Goal: Task Accomplishment & Management: Manage account settings

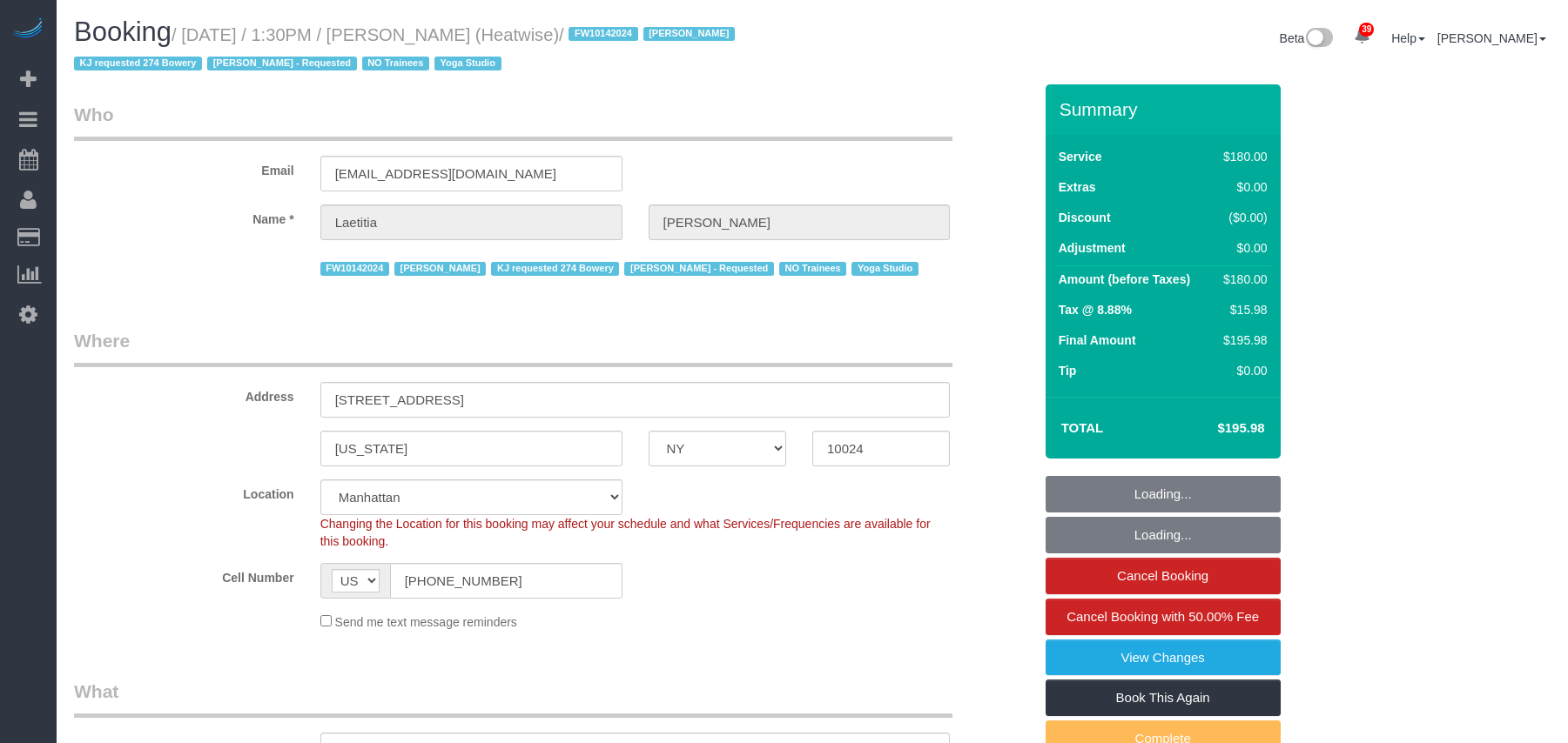
select select "NY"
select select "180"
select select "number:89"
select select "number:90"
select select "number:15"
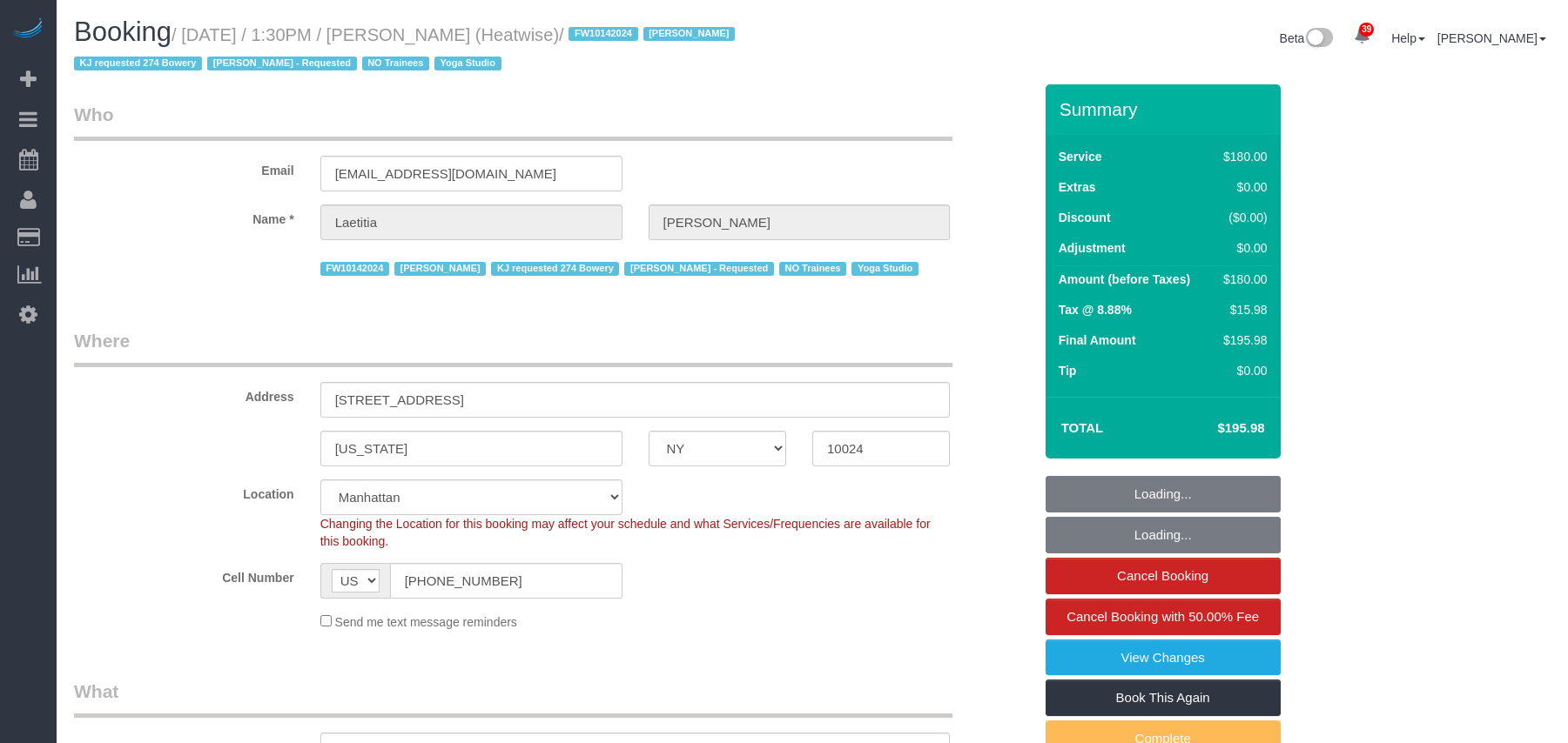
select select "number:7"
select select "object:1744"
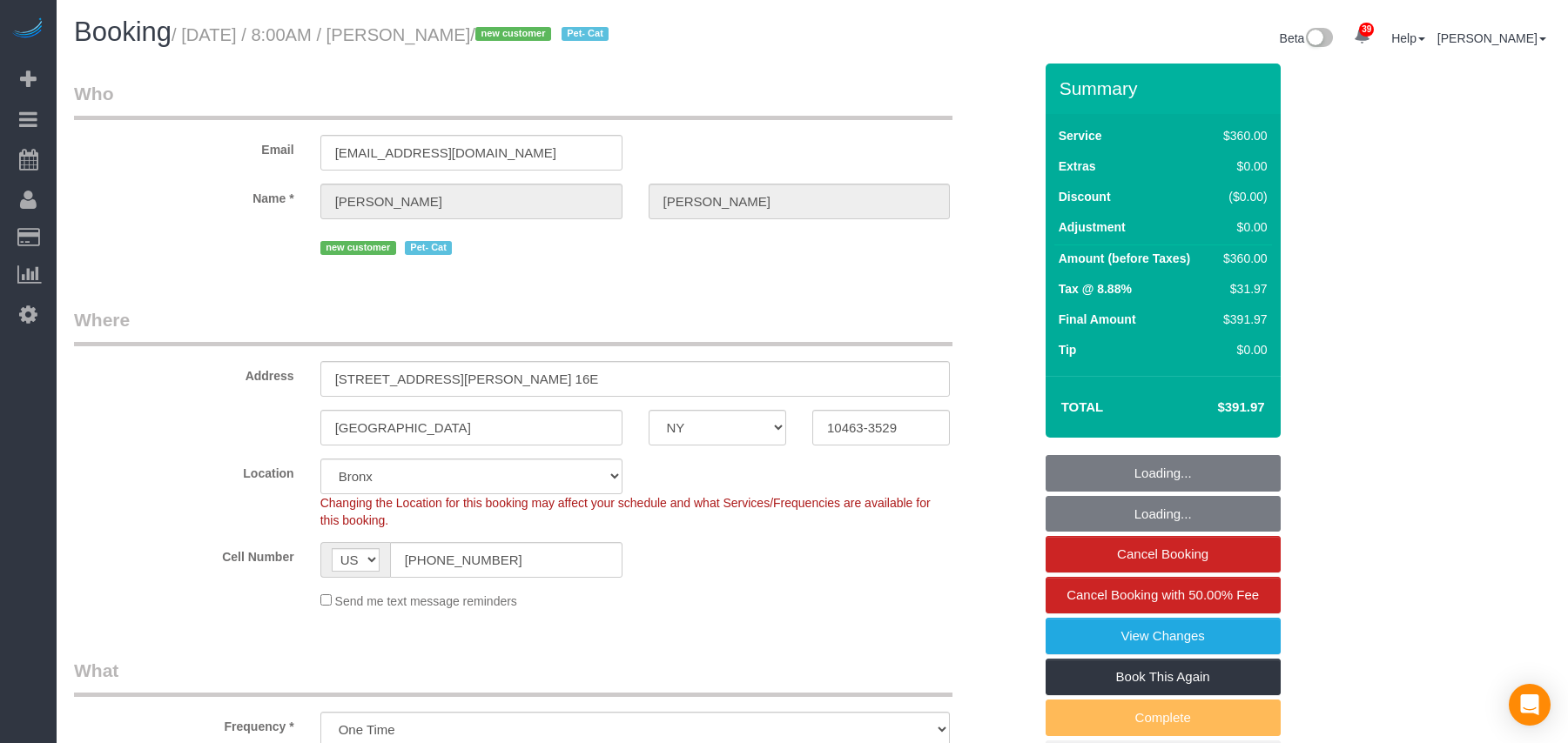
select select "NY"
select select "270"
select select "number:56"
select select "number:69"
select select "number:14"
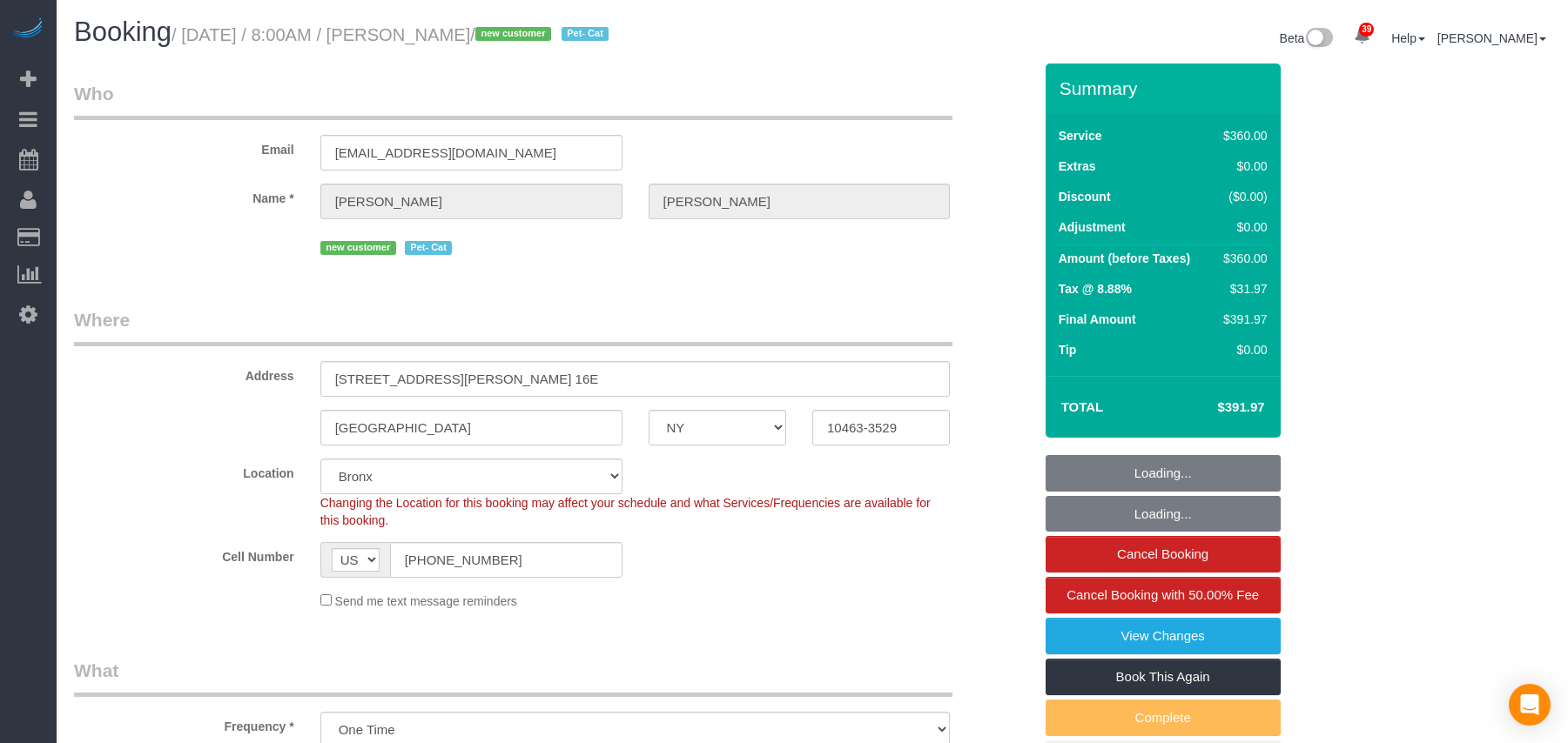
select select "number:6"
select select "spot1"
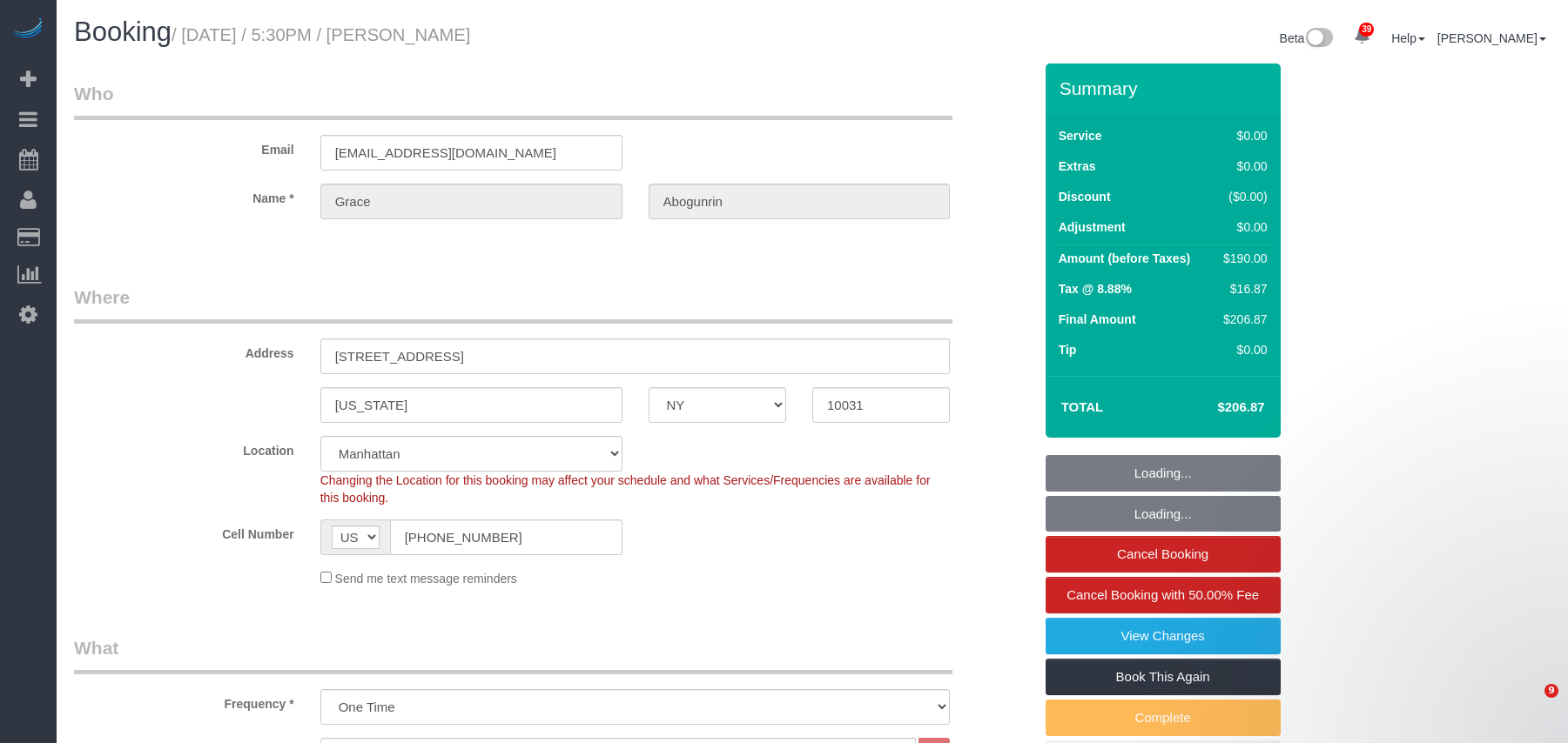
select select "NY"
select select "2"
select select "number:89"
select select "number:90"
select select "number:15"
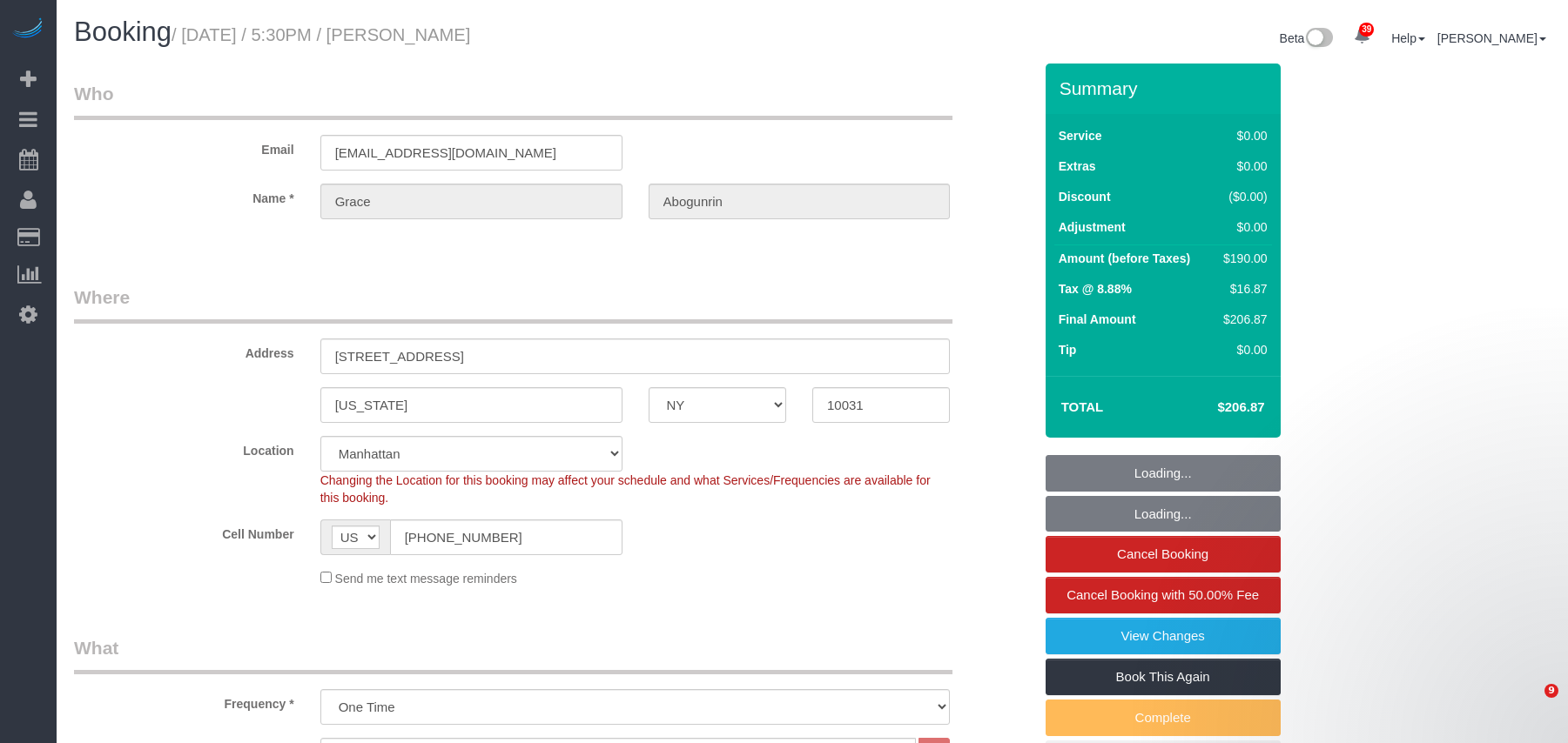
select select "number:5"
select select "object:1547"
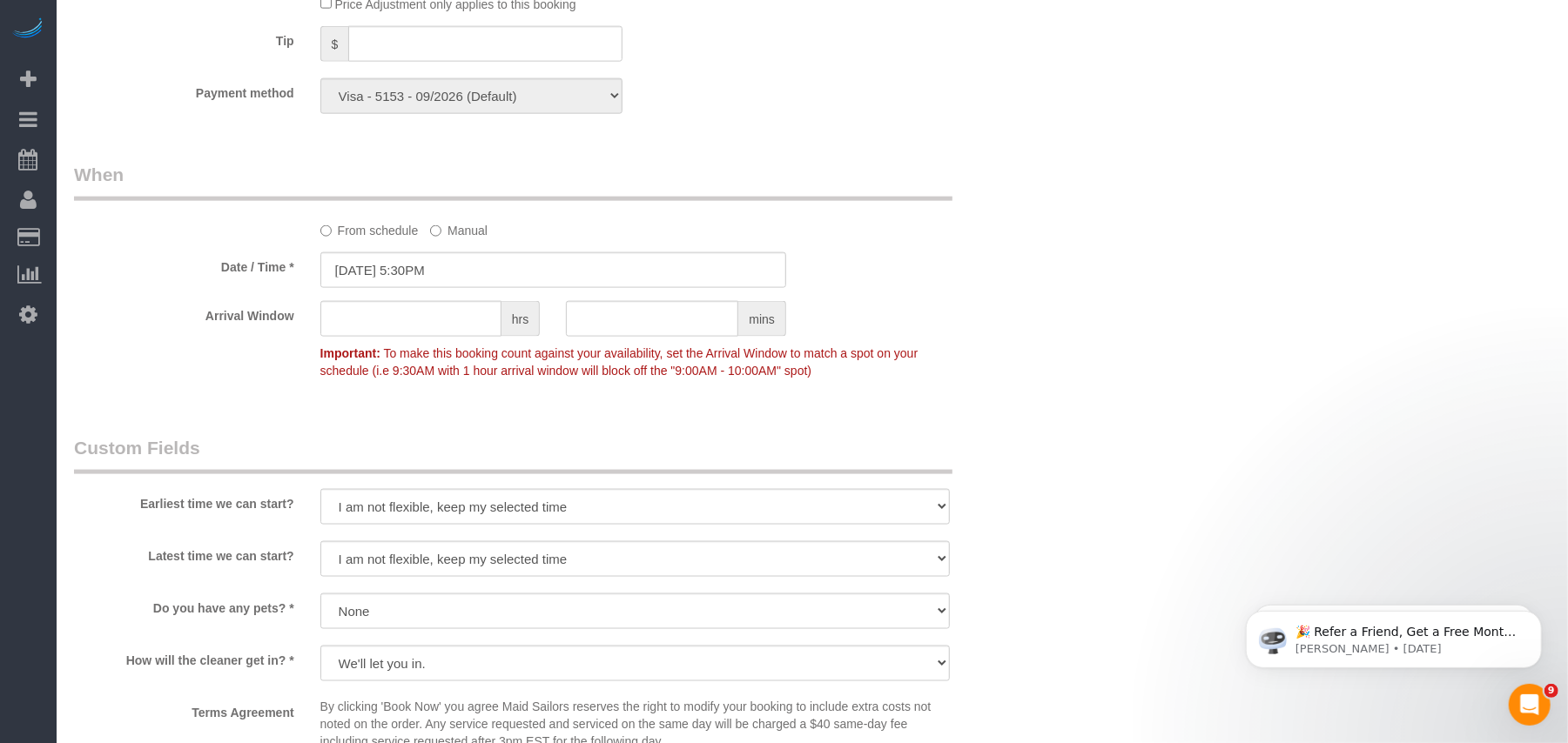
scroll to position [1507, 0]
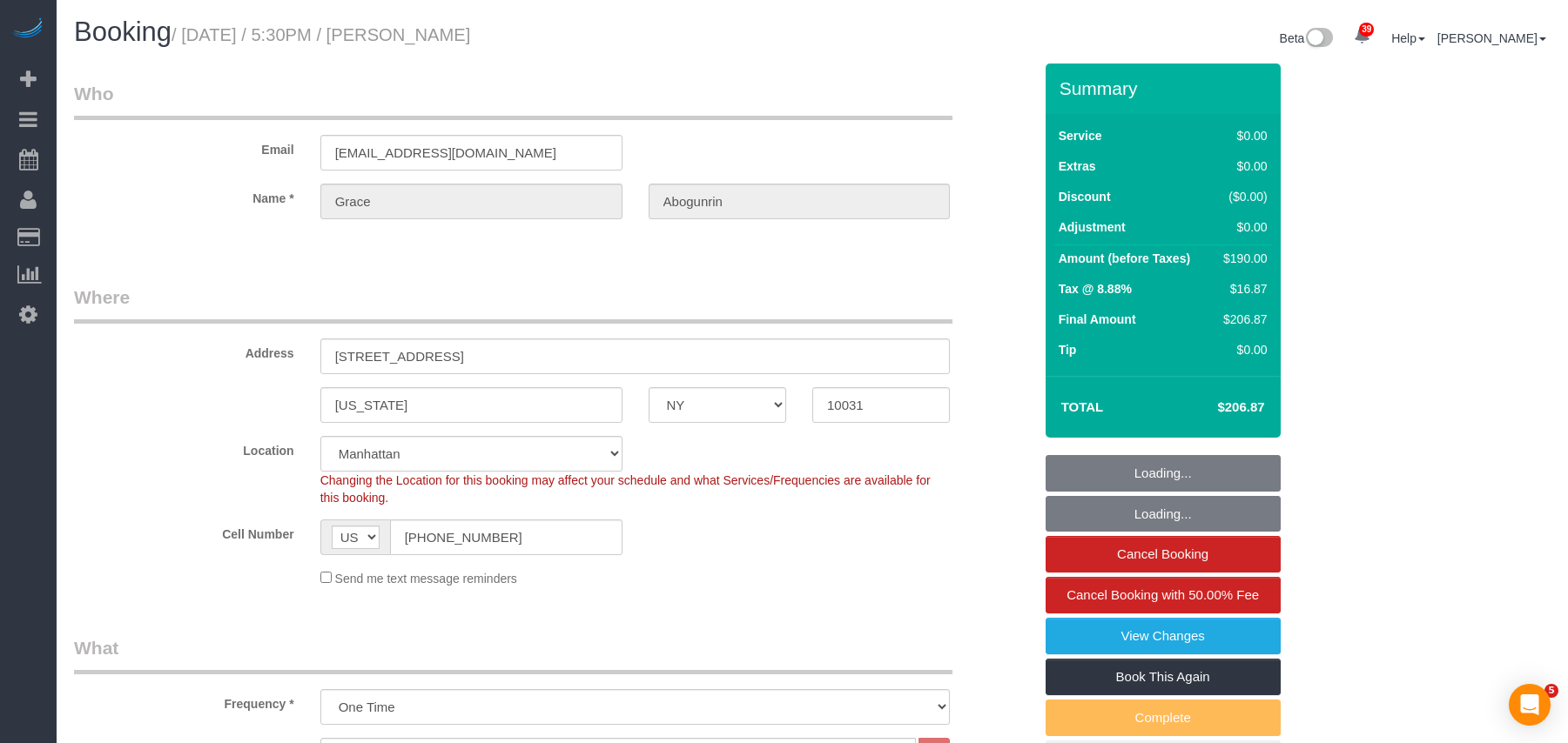
select select "NY"
select select "2"
select select "number:89"
select select "number:90"
select select "number:15"
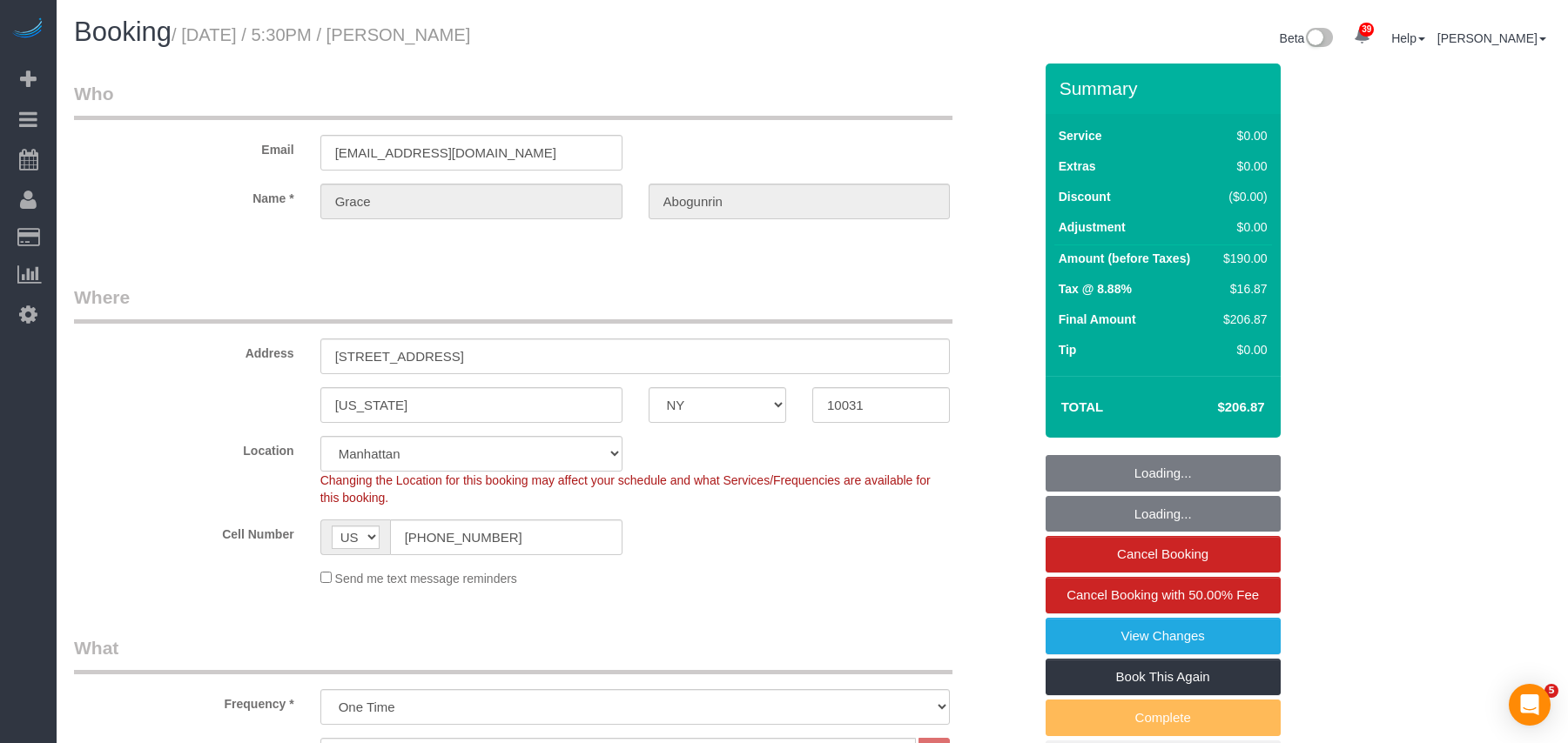
select select "number:5"
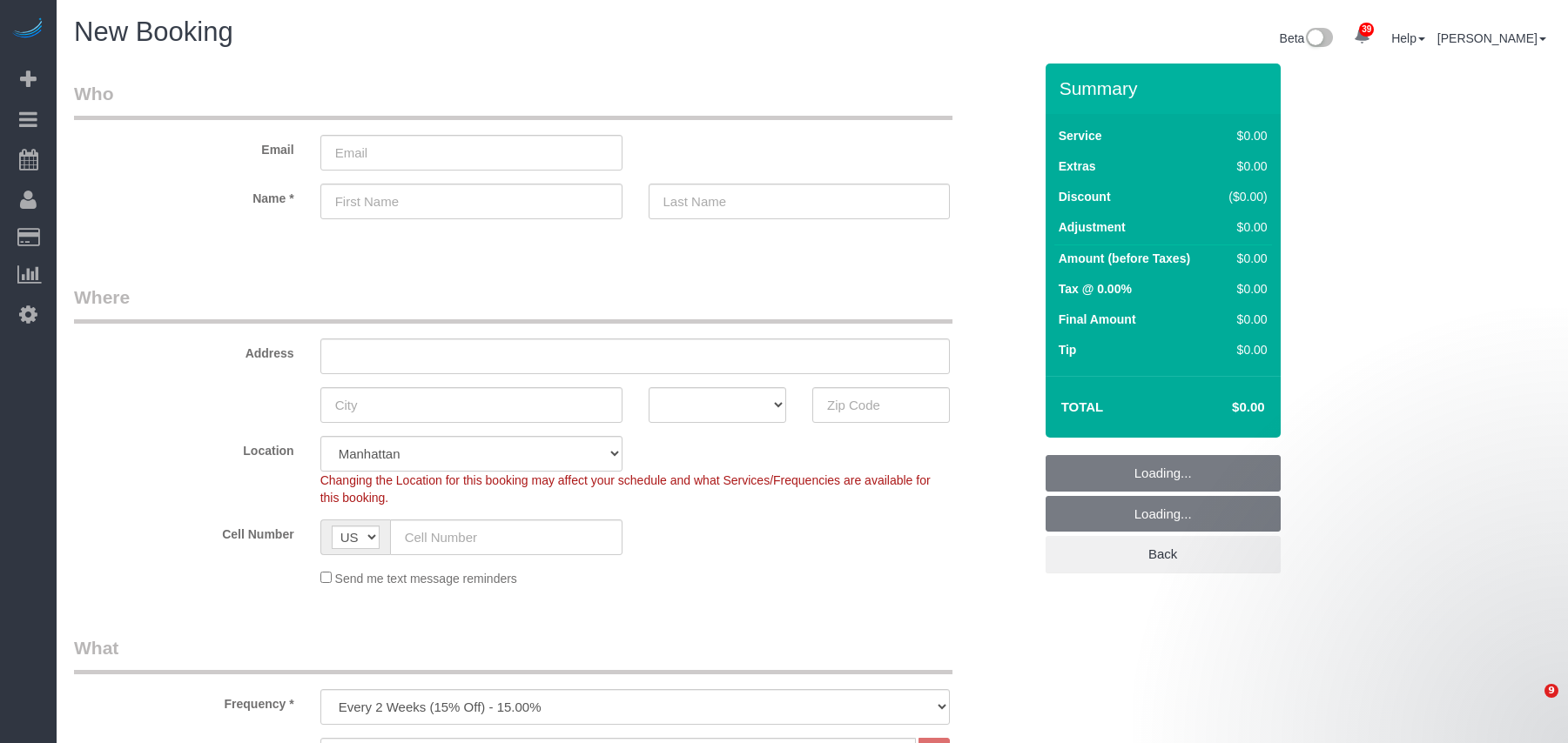
select select "number:89"
select select "number:90"
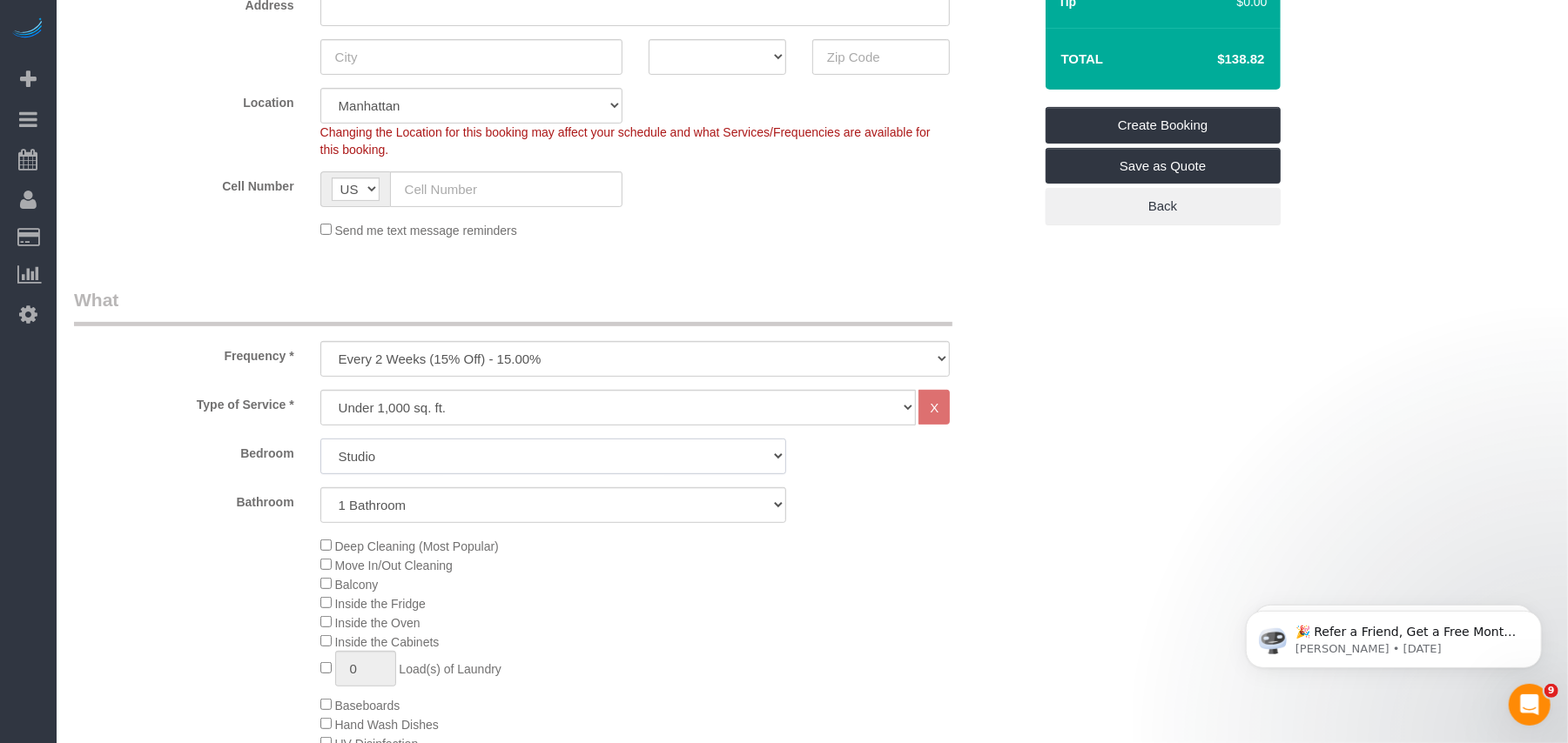
click at [440, 465] on select "Studio 1 Bedroom 2 Bedrooms 3 Bedrooms" at bounding box center [553, 456] width 465 height 36
select select "3"
click at [320, 438] on select "Studio 1 Bedroom 2 Bedrooms 3 Bedrooms" at bounding box center [553, 456] width 465 height 36
click at [419, 509] on select "1 Bathroom 2 Bathrooms" at bounding box center [553, 505] width 465 height 36
select select "2"
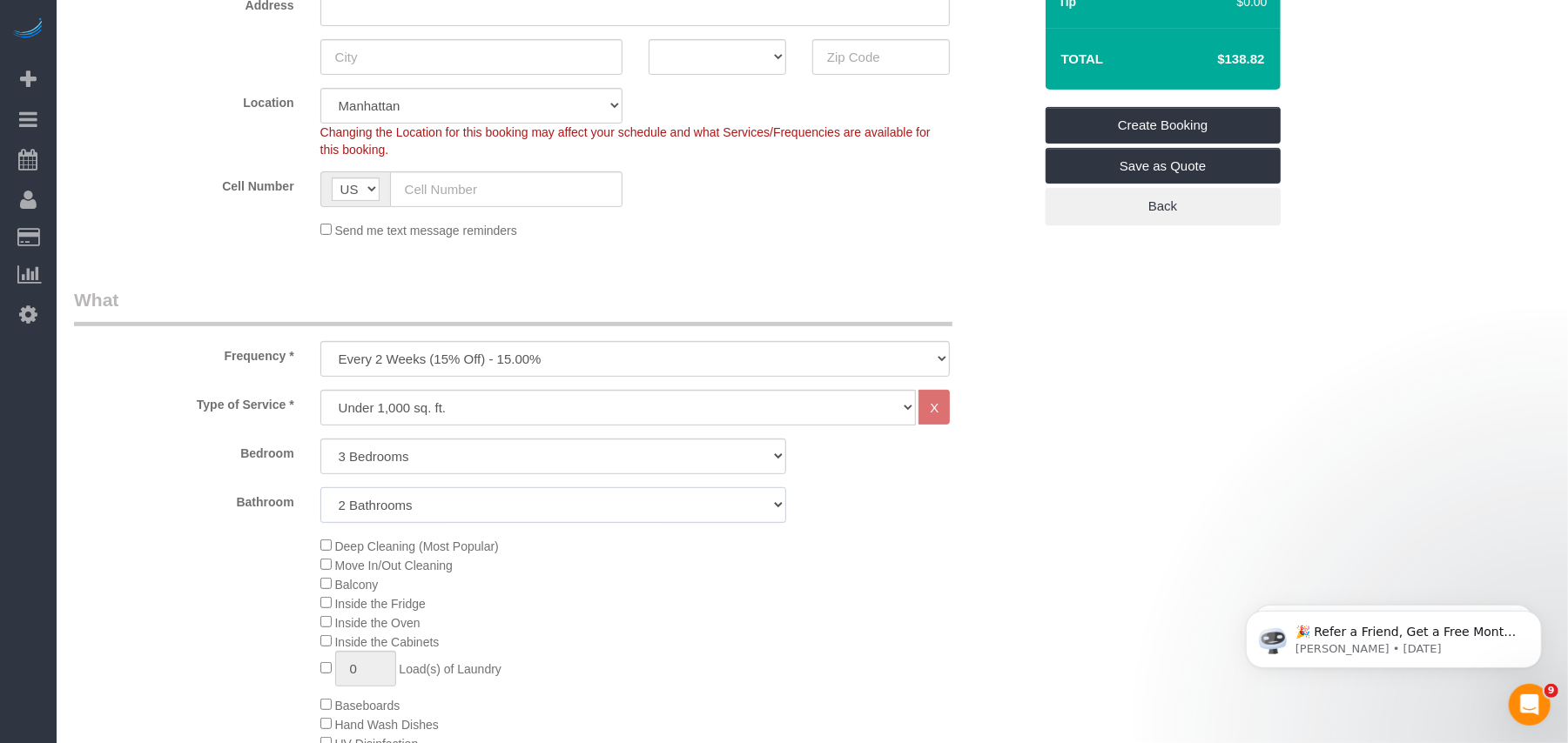
click at [320, 487] on select "1 Bathroom 2 Bathrooms" at bounding box center [553, 505] width 465 height 36
click at [587, 581] on div "Deep Cleaning (Most Popular) Move In/Out Cleaning Balcony Inside the Fridge Ins…" at bounding box center [677, 705] width 738 height 338
click at [433, 367] on select "One Time Weekly (20% Off) - 20.00% Every 2 Weeks (15% Off) - 15.00% Every 4 Wee…" at bounding box center [635, 359] width 630 height 36
select select "object:24141"
click at [320, 341] on select "One Time Weekly (20% Off) - 20.00% Every 2 Weeks (15% Off) - 15.00% Every 4 Wee…" at bounding box center [635, 359] width 630 height 36
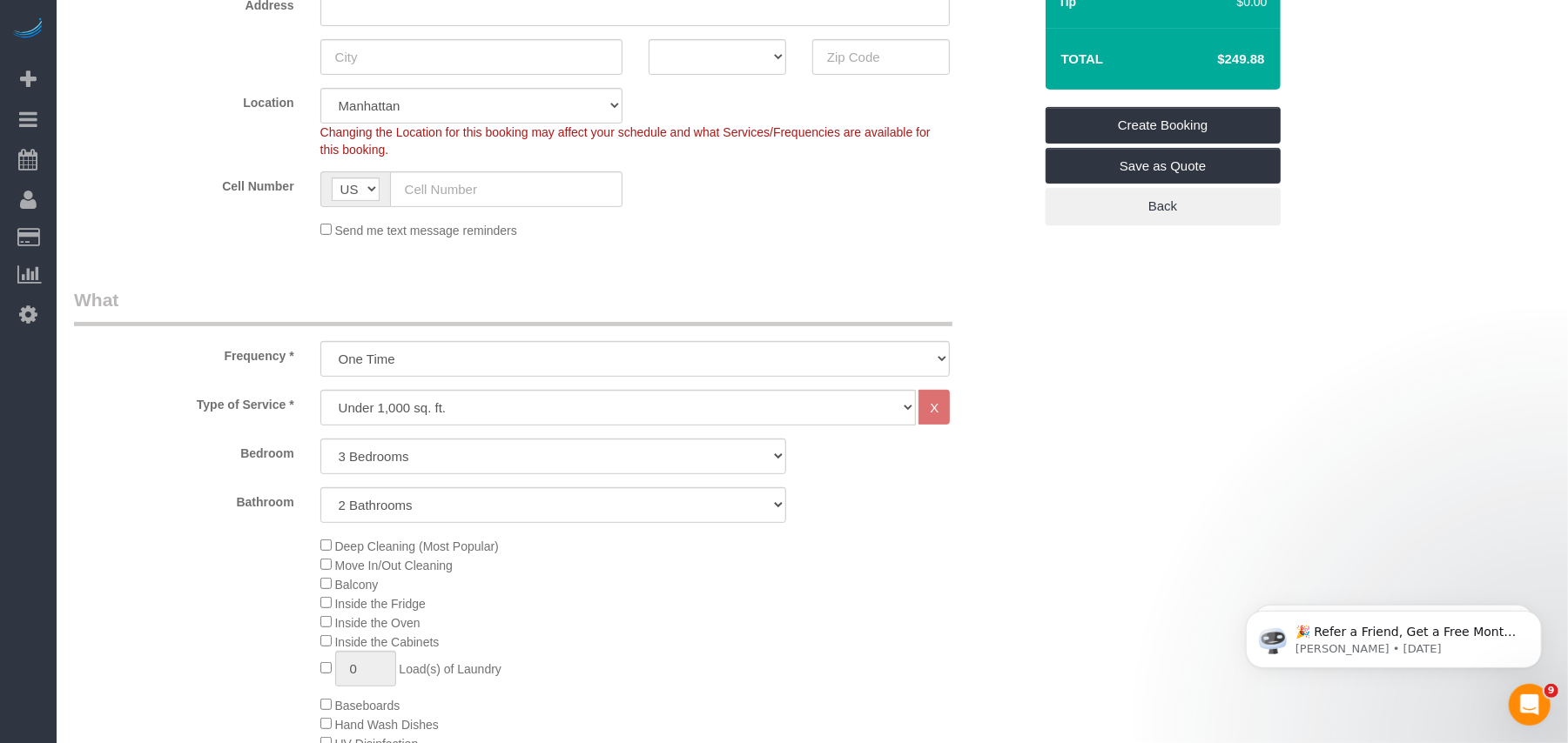
click at [639, 588] on div "Deep Cleaning (Most Popular) Move In/Out Cleaning Balcony Inside the Fridge Ins…" at bounding box center [677, 705] width 738 height 338
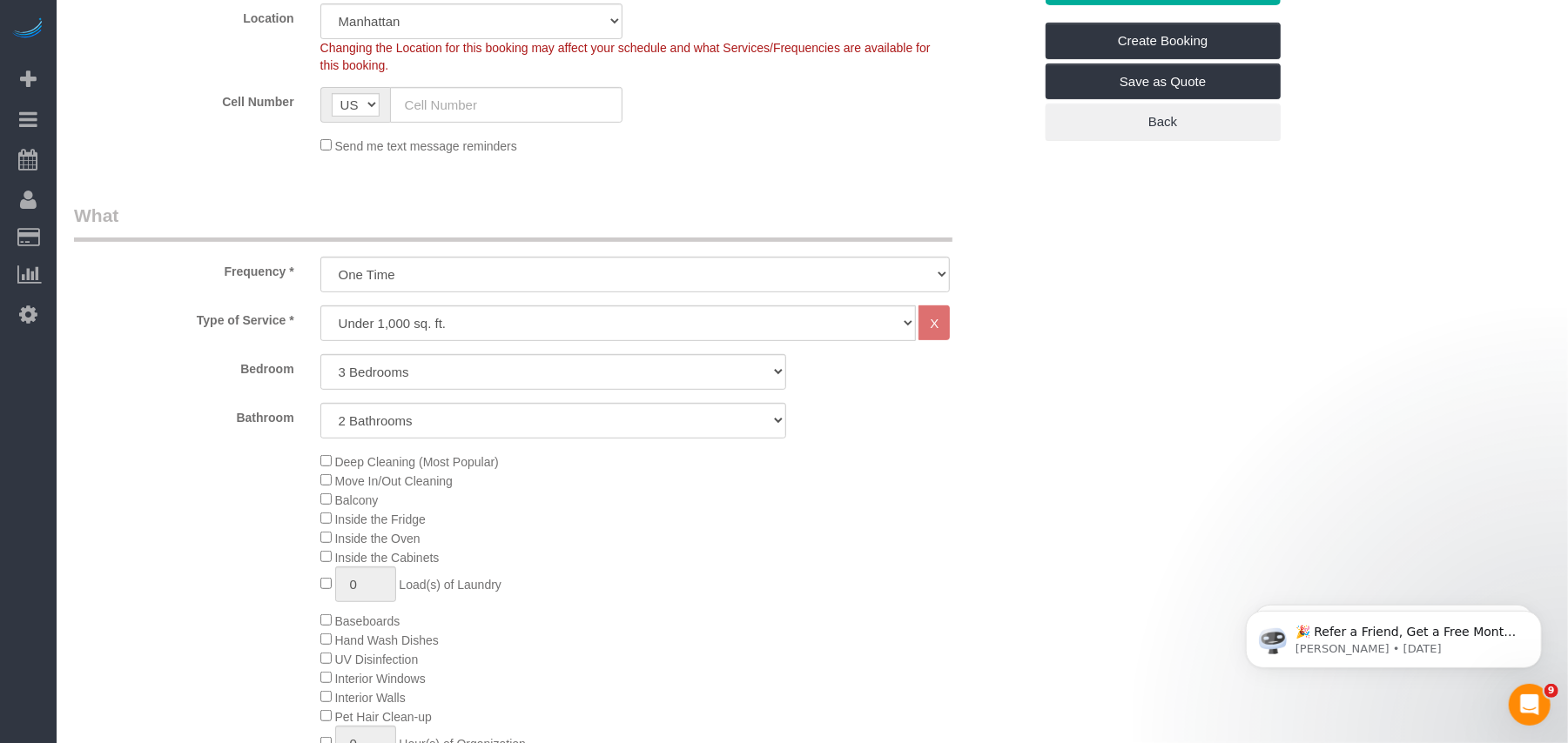
scroll to position [464, 0]
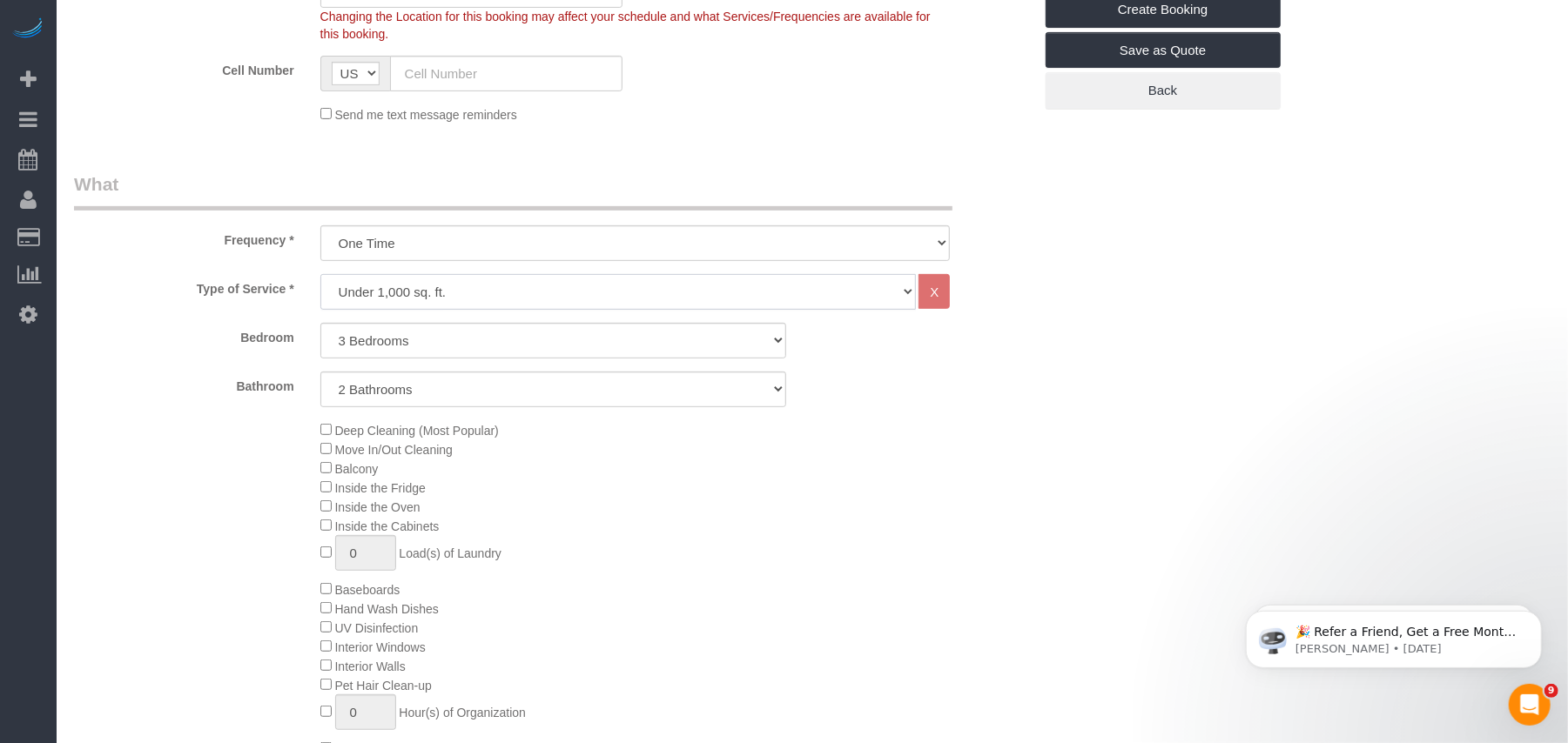
click at [429, 294] on select "Under 1,000 sq. ft. 1,001 - 1,500 sq. ft. 1,500+ sq. ft. Custom Cleaning Office…" at bounding box center [618, 292] width 596 height 36
select select "212"
click at [320, 274] on select "Under 1,000 sq. ft. 1,001 - 1,500 sq. ft. 1,500+ sq. ft. Custom Cleaning Office…" at bounding box center [618, 292] width 596 height 36
select select "2"
select select "120"
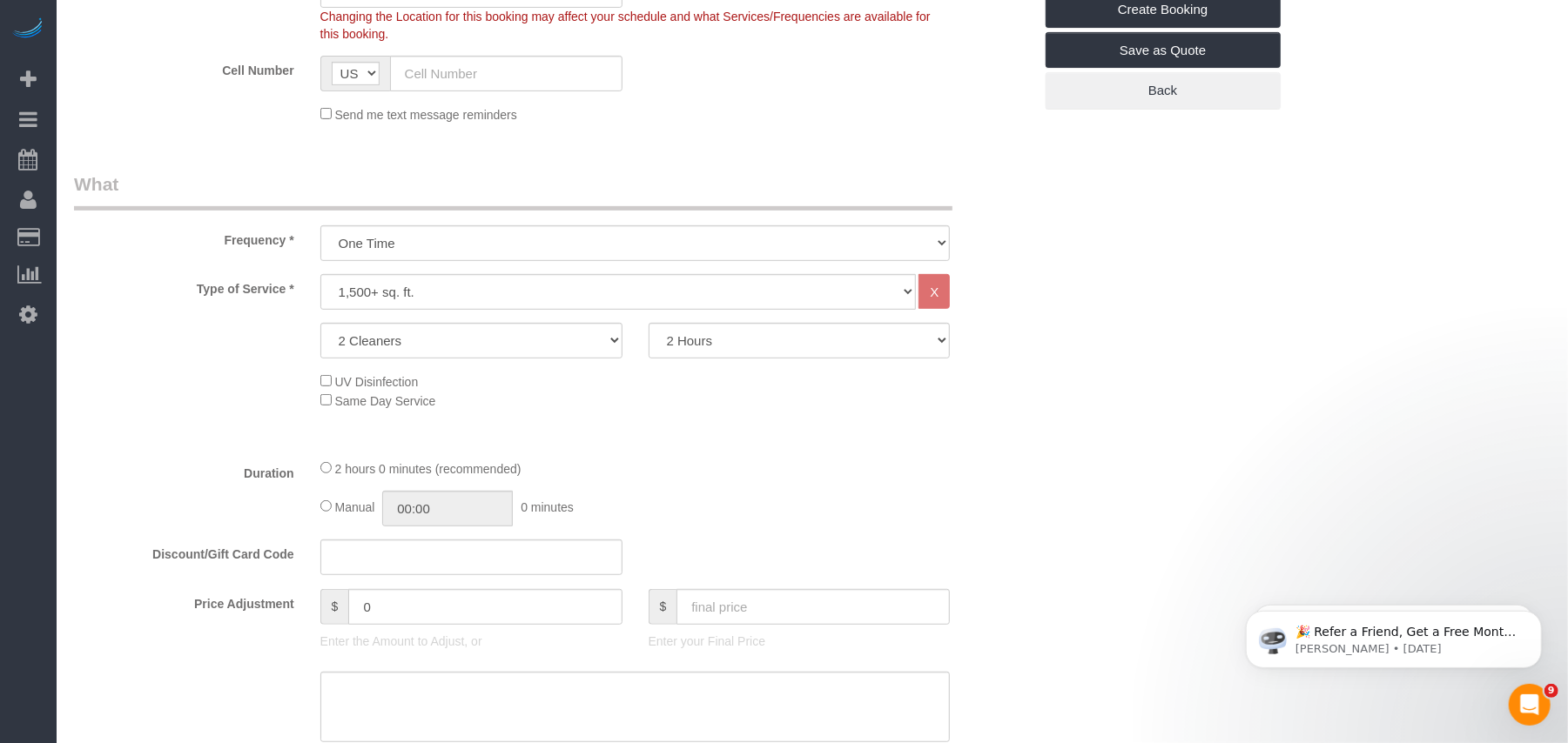
click at [436, 307] on div "Under 1,000 sq. ft. 1,001 - 1,500 sq. ft. 1,500+ sq. ft. Custom Cleaning Office…" at bounding box center [635, 292] width 630 height 36
click at [431, 294] on select "Under 1,000 sq. ft. 1,001 - 1,500 sq. ft. 1,500+ sq. ft. Custom Cleaning Office…" at bounding box center [618, 292] width 596 height 36
select select "216"
click at [320, 274] on select "Under 1,000 sq. ft. 1,001 - 1,500 sq. ft. 1,500+ sq. ft. Custom Cleaning Office…" at bounding box center [618, 292] width 596 height 36
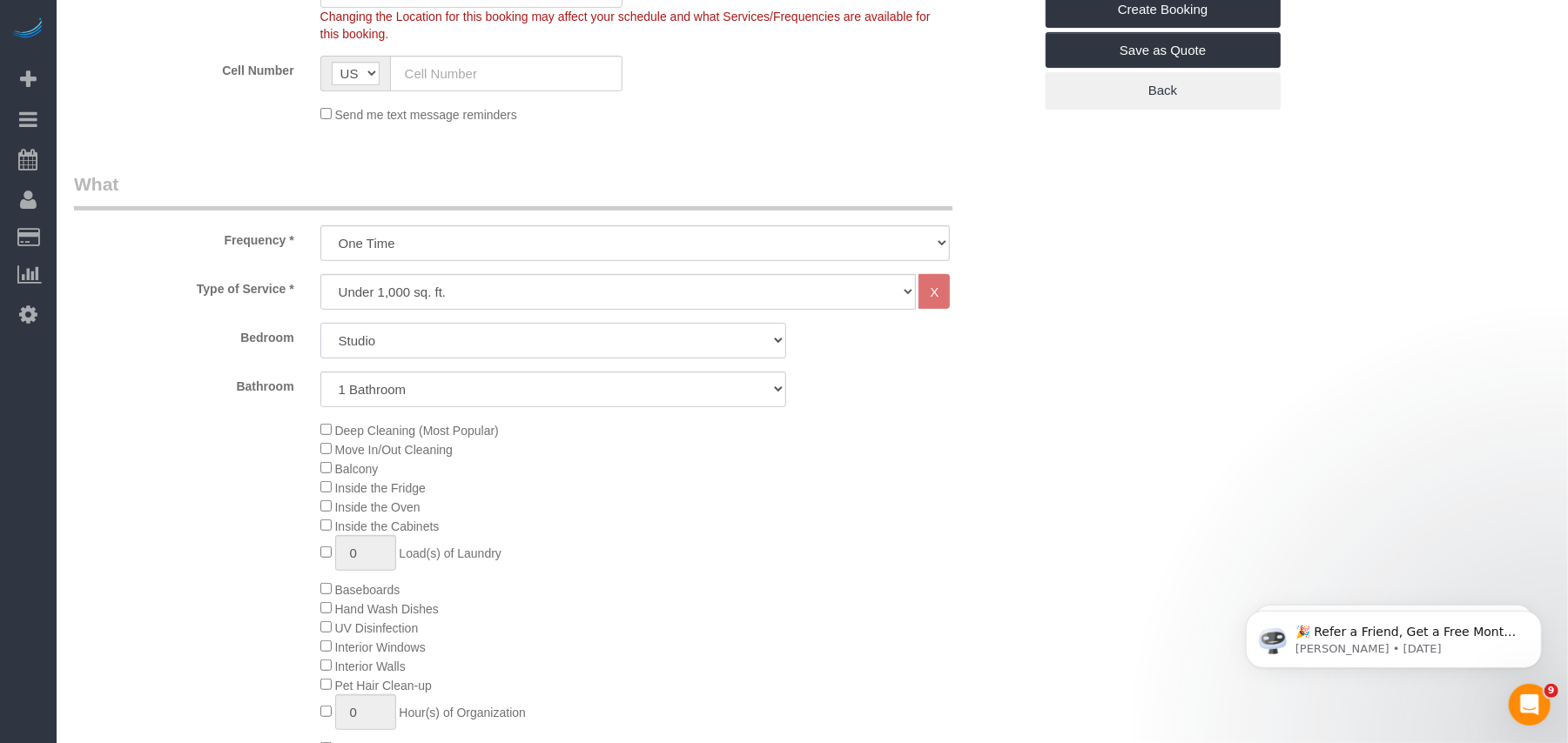
click at [394, 346] on select "Studio 1 Bedroom 2 Bedrooms 3 Bedrooms" at bounding box center [553, 340] width 465 height 36
select select "1"
click at [320, 323] on select "Studio 1 Bedroom 2 Bedrooms 3 Bedrooms" at bounding box center [553, 340] width 465 height 36
click at [393, 390] on select "1 Bathroom 2 Bathrooms" at bounding box center [553, 389] width 465 height 36
click at [320, 372] on select "1 Bathroom 2 Bathrooms" at bounding box center [553, 389] width 465 height 36
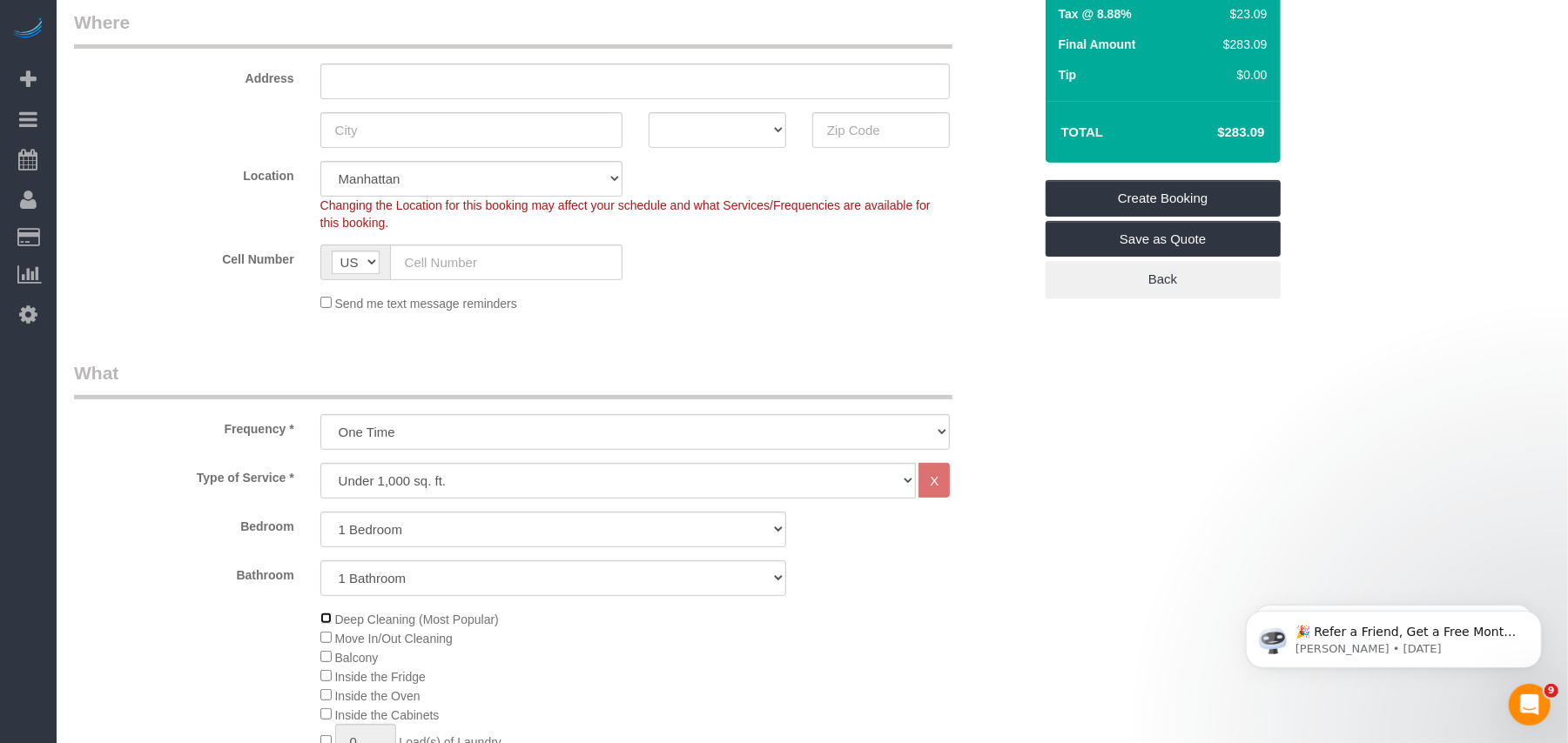
scroll to position [232, 0]
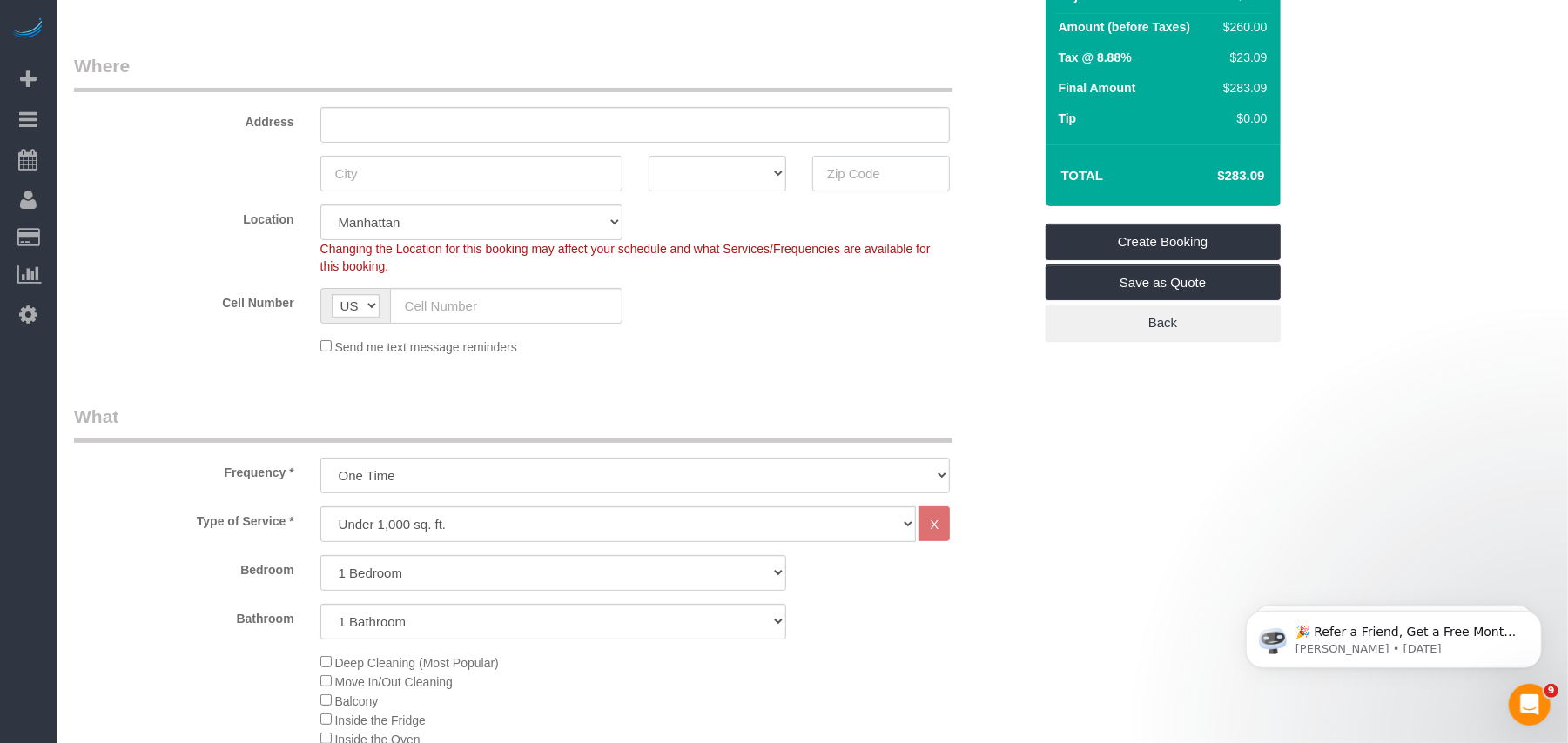
click at [850, 174] on input "text" at bounding box center [881, 174] width 137 height 36
paste input "(863) 400-"
type input "(863) 400-"
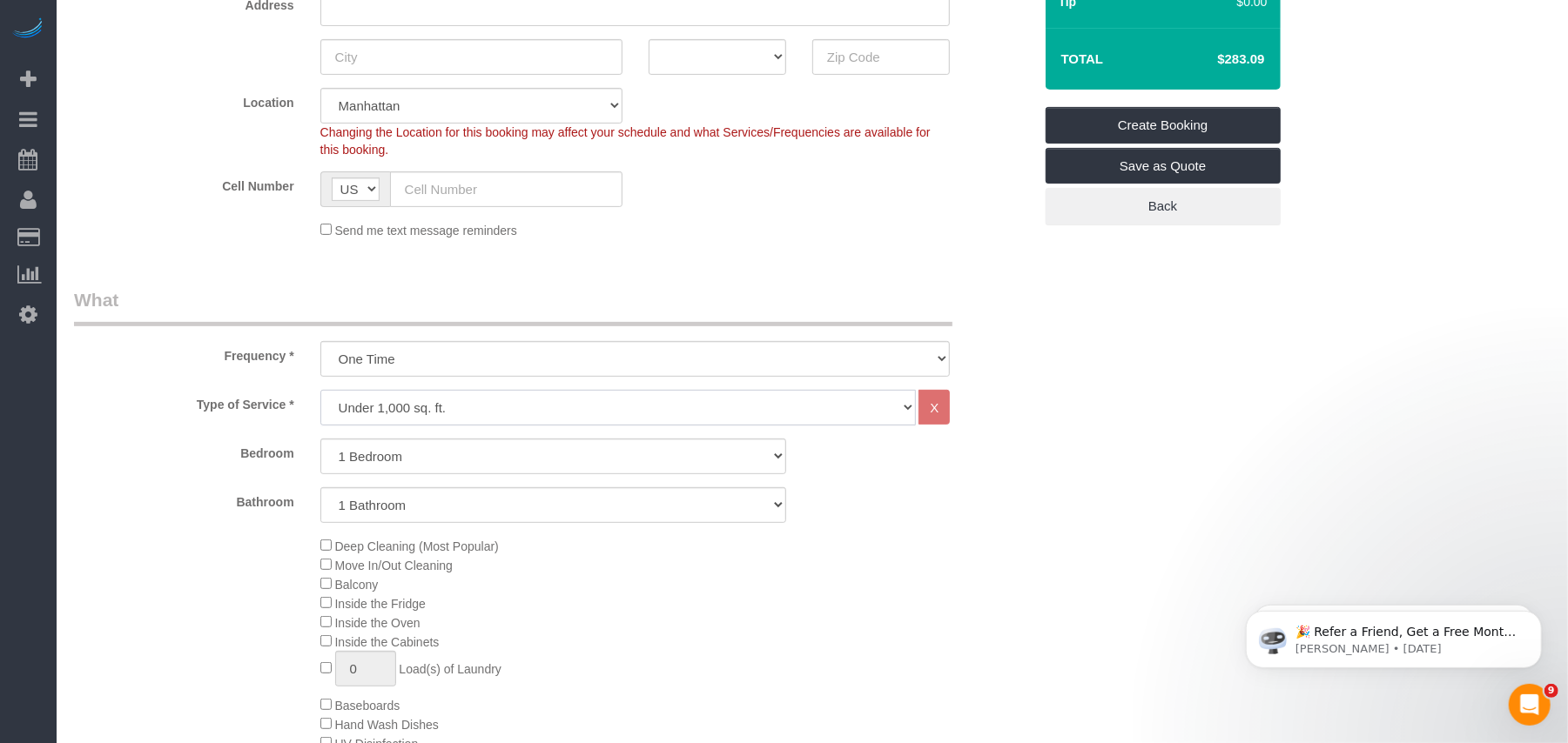
click at [458, 411] on select "Under 1,000 sq. ft. 1,001 - 1,500 sq. ft. 1,500+ sq. ft. Custom Cleaning Office…" at bounding box center [618, 408] width 596 height 36
select select "212"
click at [320, 390] on select "Under 1,000 sq. ft. 1,001 - 1,500 sq. ft. 1,500+ sq. ft. Custom Cleaning Office…" at bounding box center [618, 408] width 596 height 36
select select "2"
select select "120"
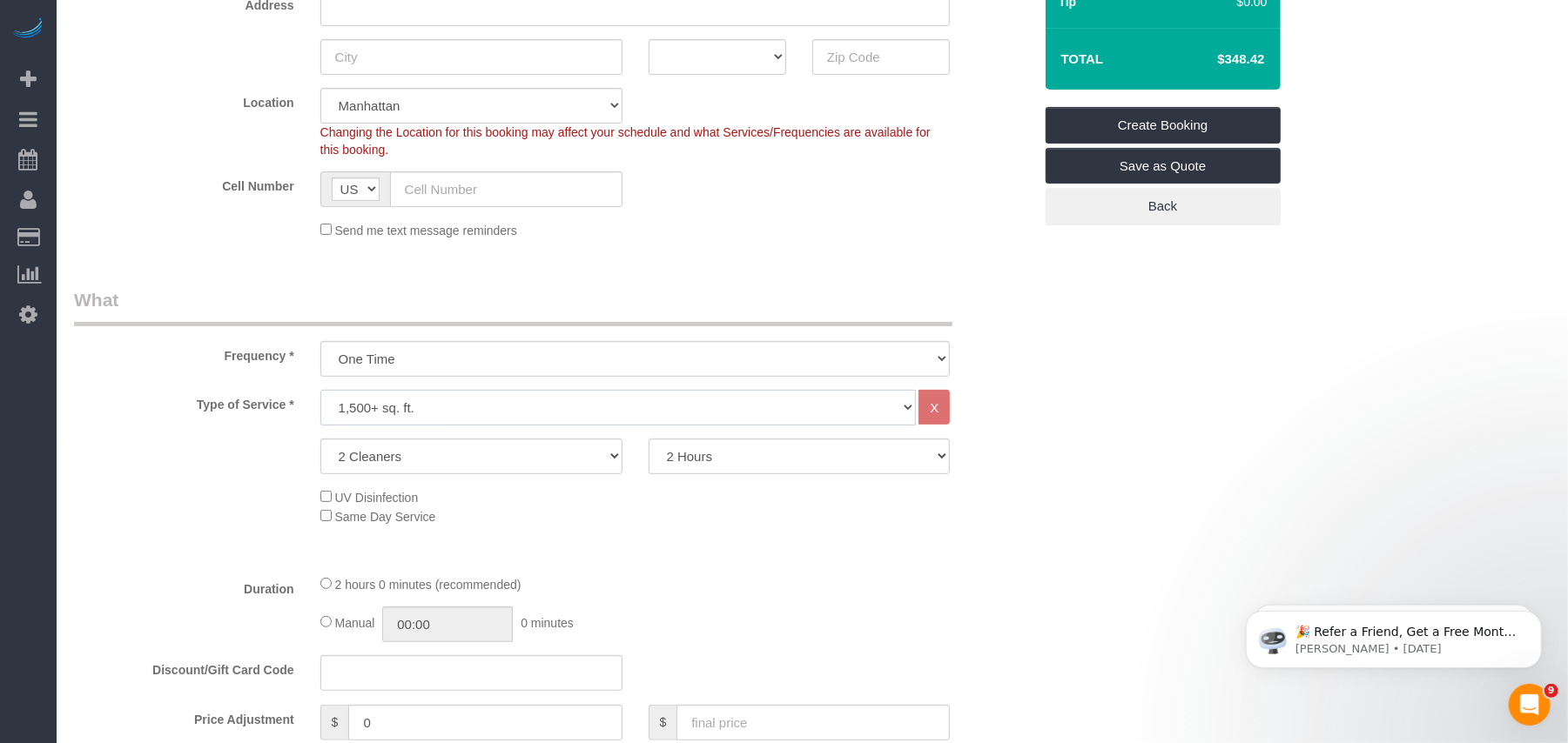
click at [418, 405] on select "Under 1,000 sq. ft. 1,001 - 1,500 sq. ft. 1,500+ sq. ft. Custom Cleaning Office…" at bounding box center [618, 408] width 596 height 36
select select "216"
click at [320, 390] on select "Under 1,000 sq. ft. 1,001 - 1,500 sq. ft. 1,500+ sq. ft. Custom Cleaning Office…" at bounding box center [618, 408] width 596 height 36
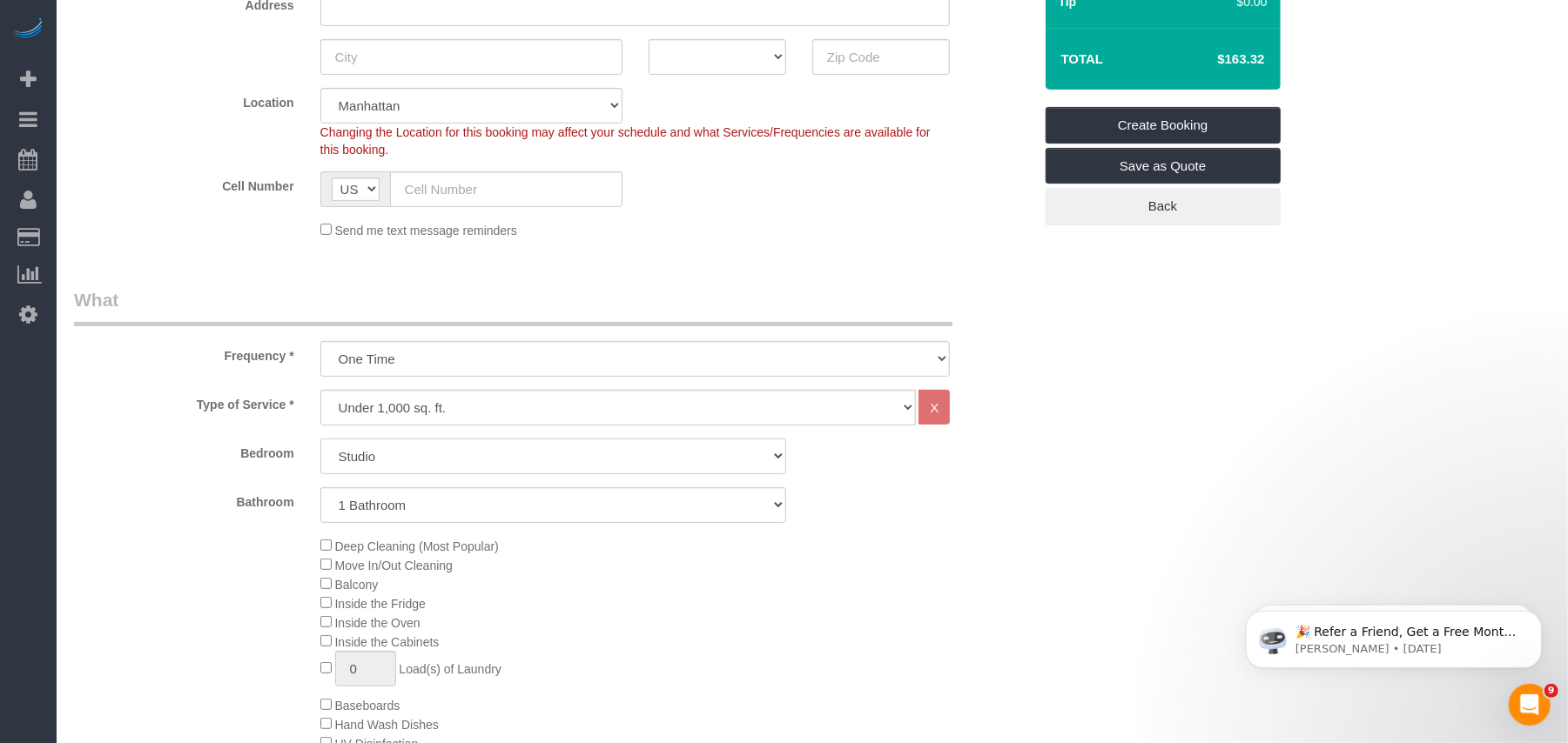
click at [412, 458] on select "Studio 1 Bedroom 2 Bedrooms 3 Bedrooms" at bounding box center [553, 456] width 465 height 36
select select "1"
click at [320, 438] on select "Studio 1 Bedroom 2 Bedrooms 3 Bedrooms" at bounding box center [553, 456] width 465 height 36
click at [520, 562] on div "Deep Cleaning (Most Popular) Move In/Out Cleaning Balcony Inside the Fridge Ins…" at bounding box center [677, 705] width 738 height 338
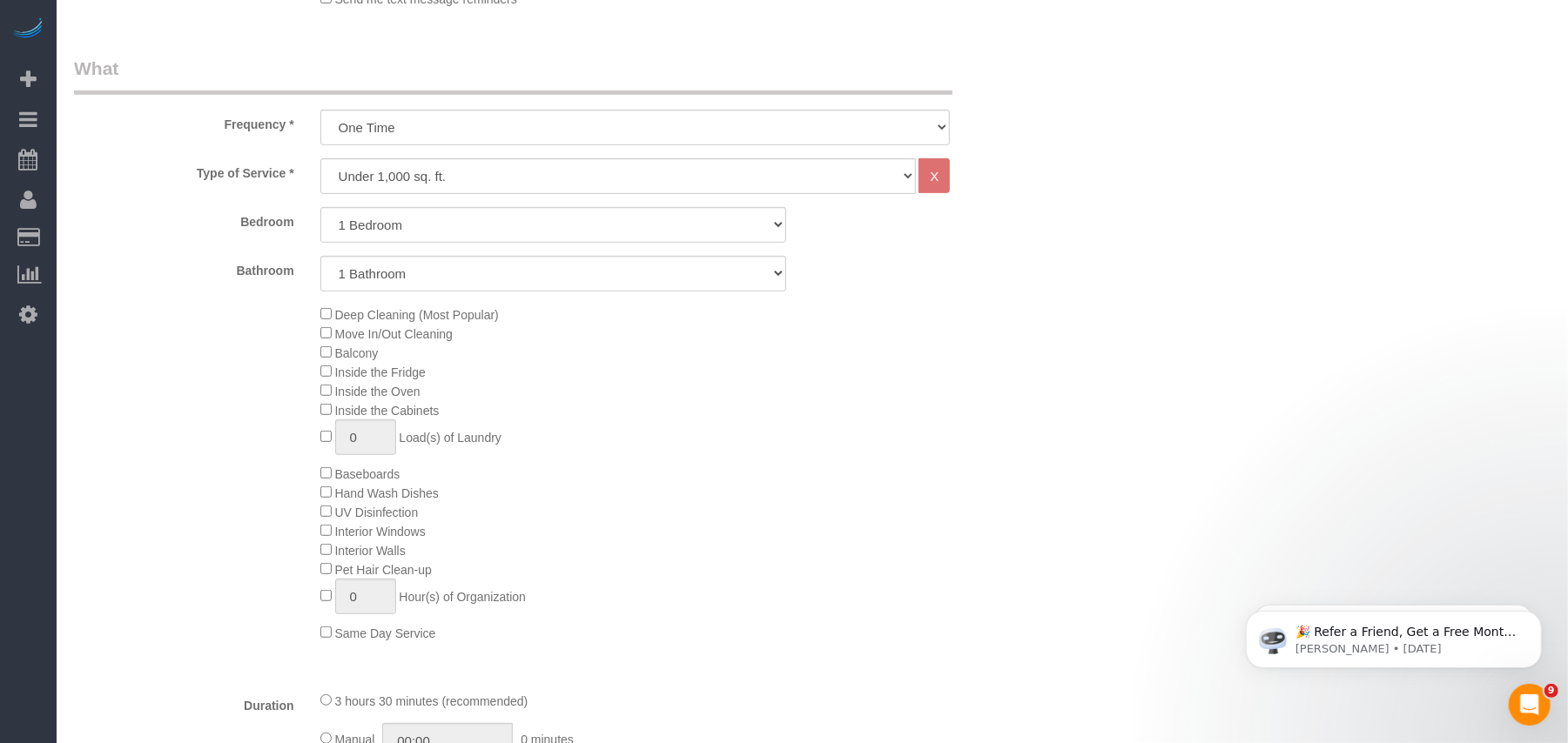
scroll to position [464, 0]
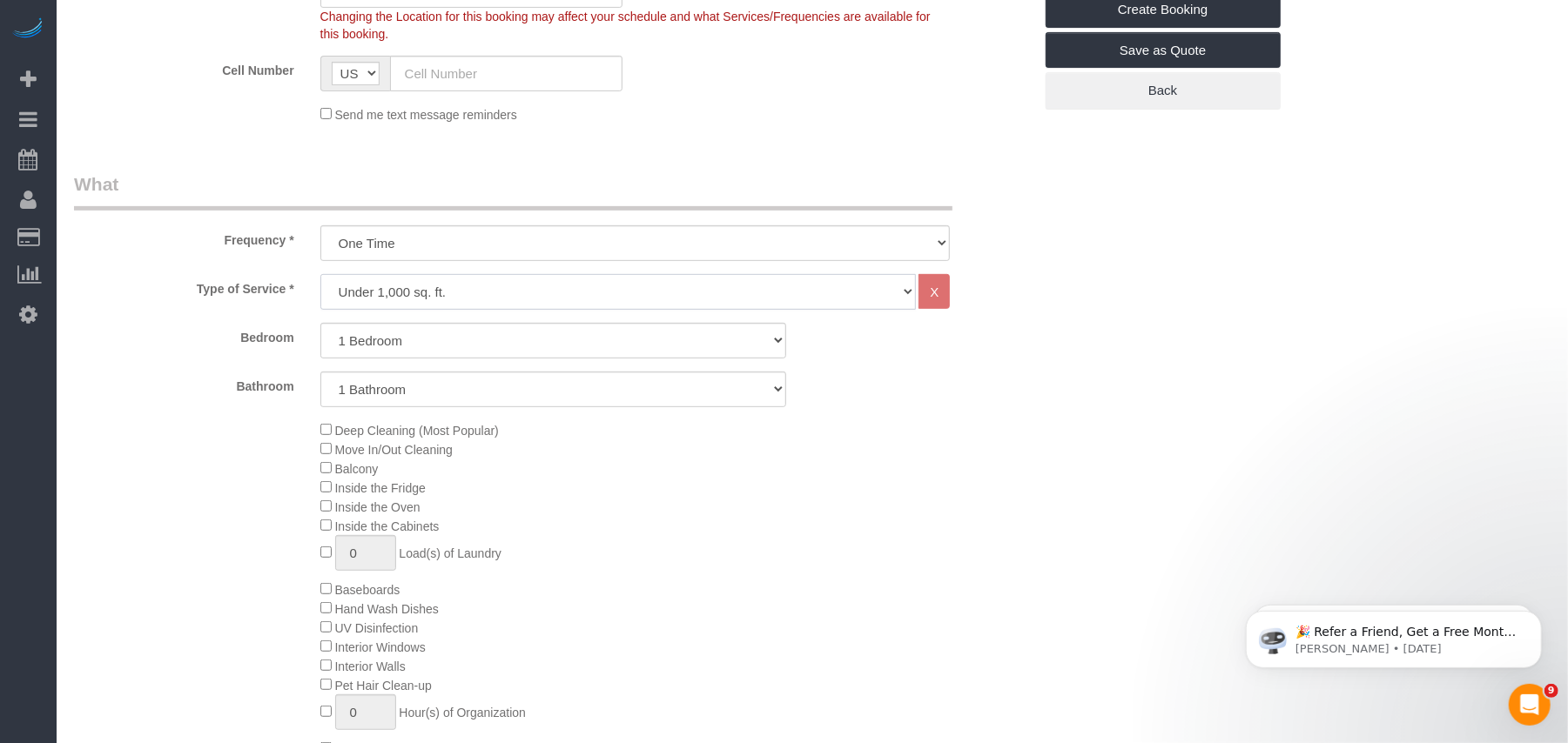
click at [427, 299] on select "Under 1,000 sq. ft. 1,001 - 1,500 sq. ft. 1,500+ sq. ft. Custom Cleaning Office…" at bounding box center [618, 292] width 596 height 36
select select "212"
click at [320, 274] on select "Under 1,000 sq. ft. 1,001 - 1,500 sq. ft. 1,500+ sq. ft. Custom Cleaning Office…" at bounding box center [618, 292] width 596 height 36
select select "2"
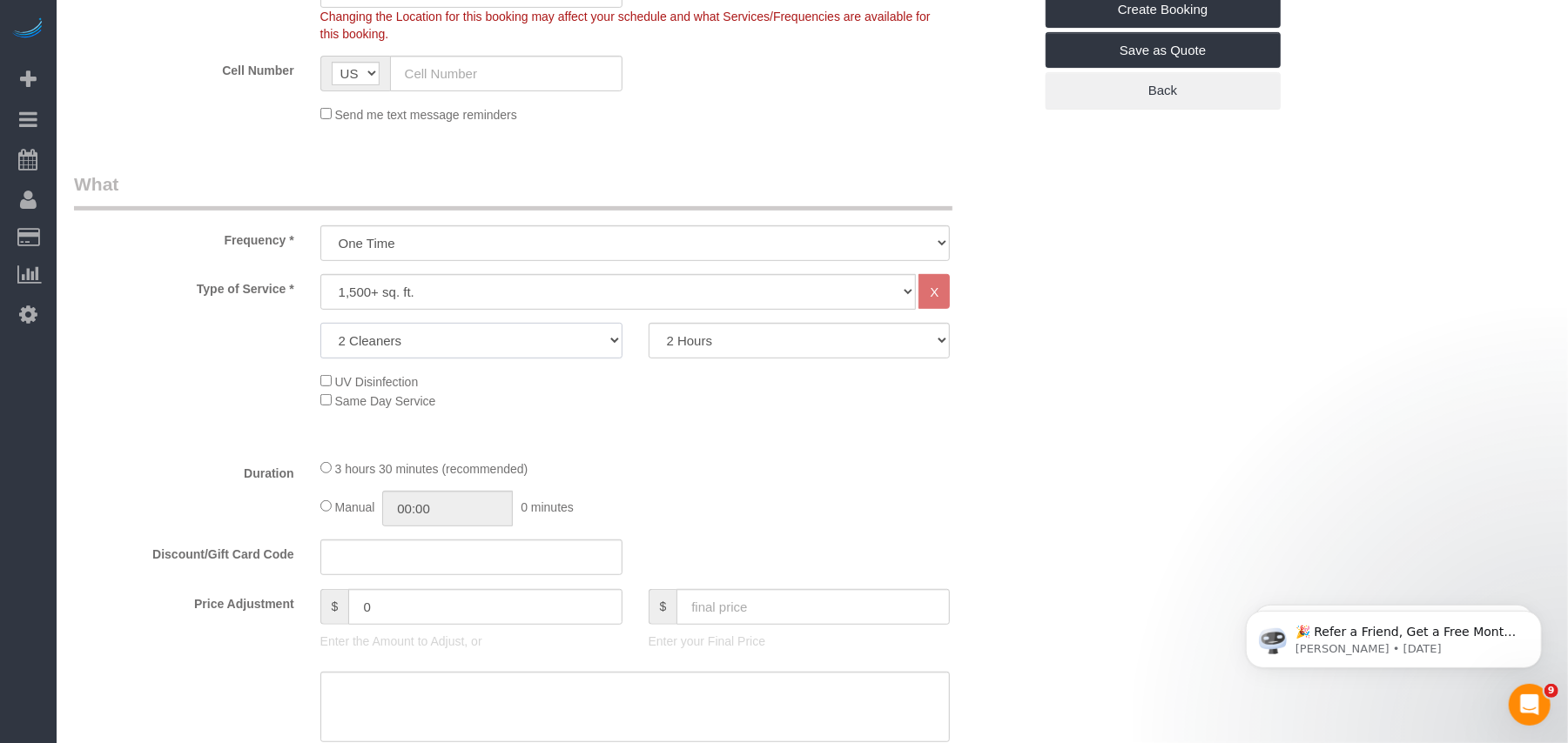
click at [440, 342] on select "2 Cleaners 3 Cleaners 4 Cleaners 5 Cleaners" at bounding box center [471, 340] width 302 height 36
click at [725, 347] on select "2 Hours 2.5 Hours 3 Hours 3.5 Hours 4 Hours 4.5 Hours 5 Hours 5.5 Hours 6 Hours…" at bounding box center [800, 340] width 302 height 36
click at [649, 323] on select "2 Hours 2.5 Hours 3 Hours 3.5 Hours 4 Hours 4.5 Hours 5 Hours 5.5 Hours 6 Hours…" at bounding box center [800, 340] width 302 height 36
click at [689, 328] on select "2 Hours 2.5 Hours 3 Hours 3.5 Hours 4 Hours 4.5 Hours 5 Hours 5.5 Hours 6 Hours…" at bounding box center [800, 340] width 302 height 36
select select "120"
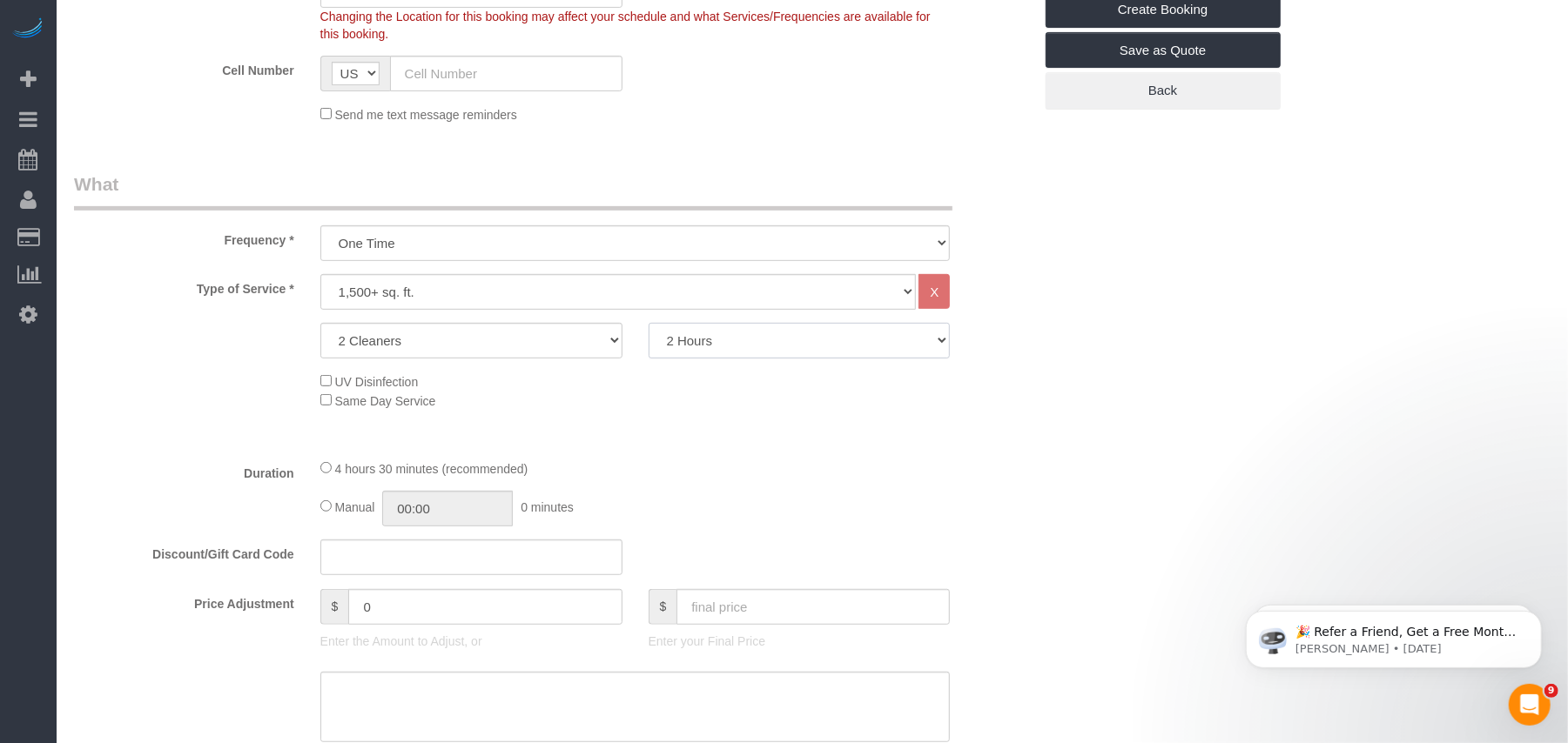
click at [649, 323] on select "2 Hours 2.5 Hours 3 Hours 3.5 Hours 4 Hours 4.5 Hours 5 Hours 5.5 Hours 6 Hours…" at bounding box center [800, 340] width 302 height 36
click at [723, 408] on div "UV Disinfection Same Day Service" at bounding box center [677, 390] width 738 height 38
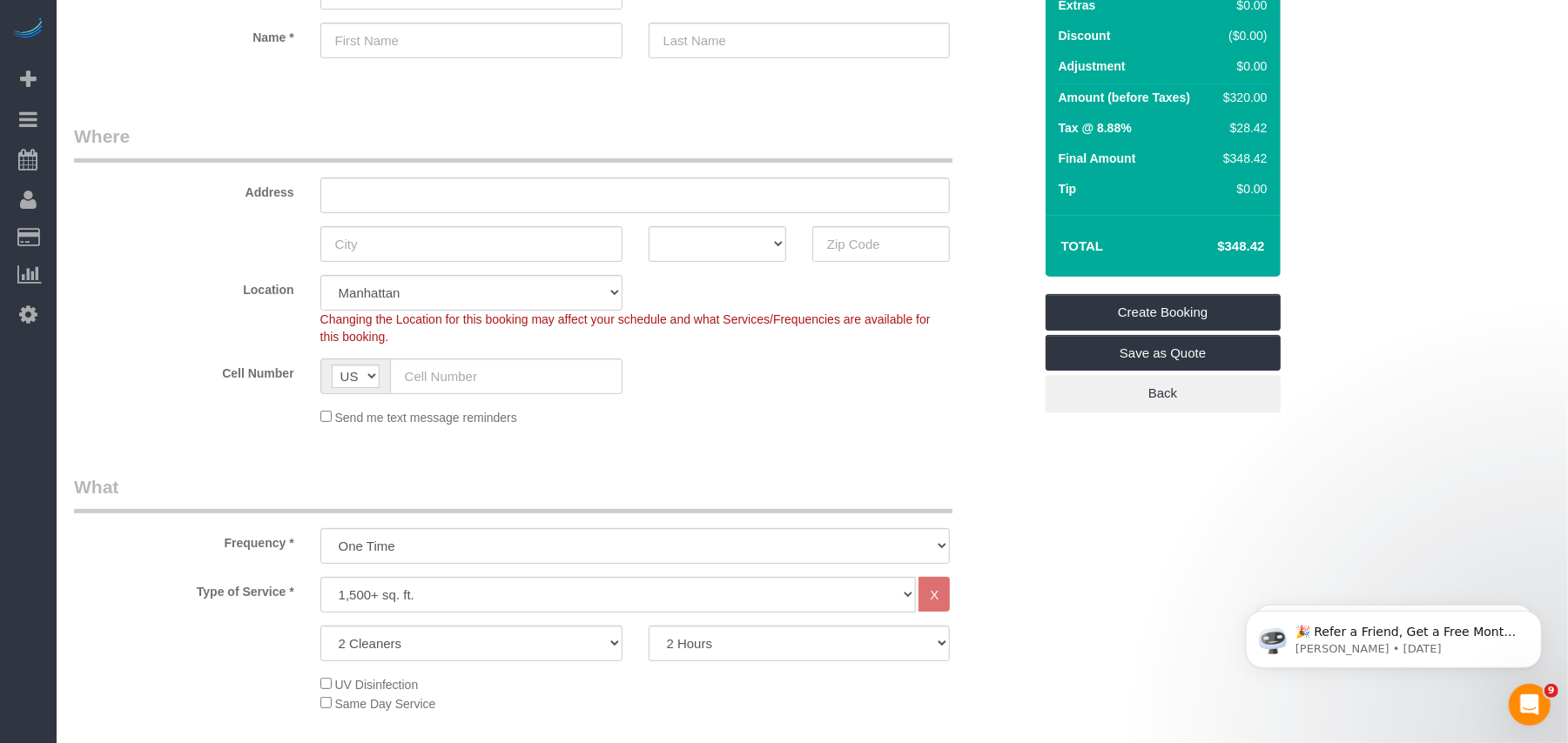
scroll to position [232, 0]
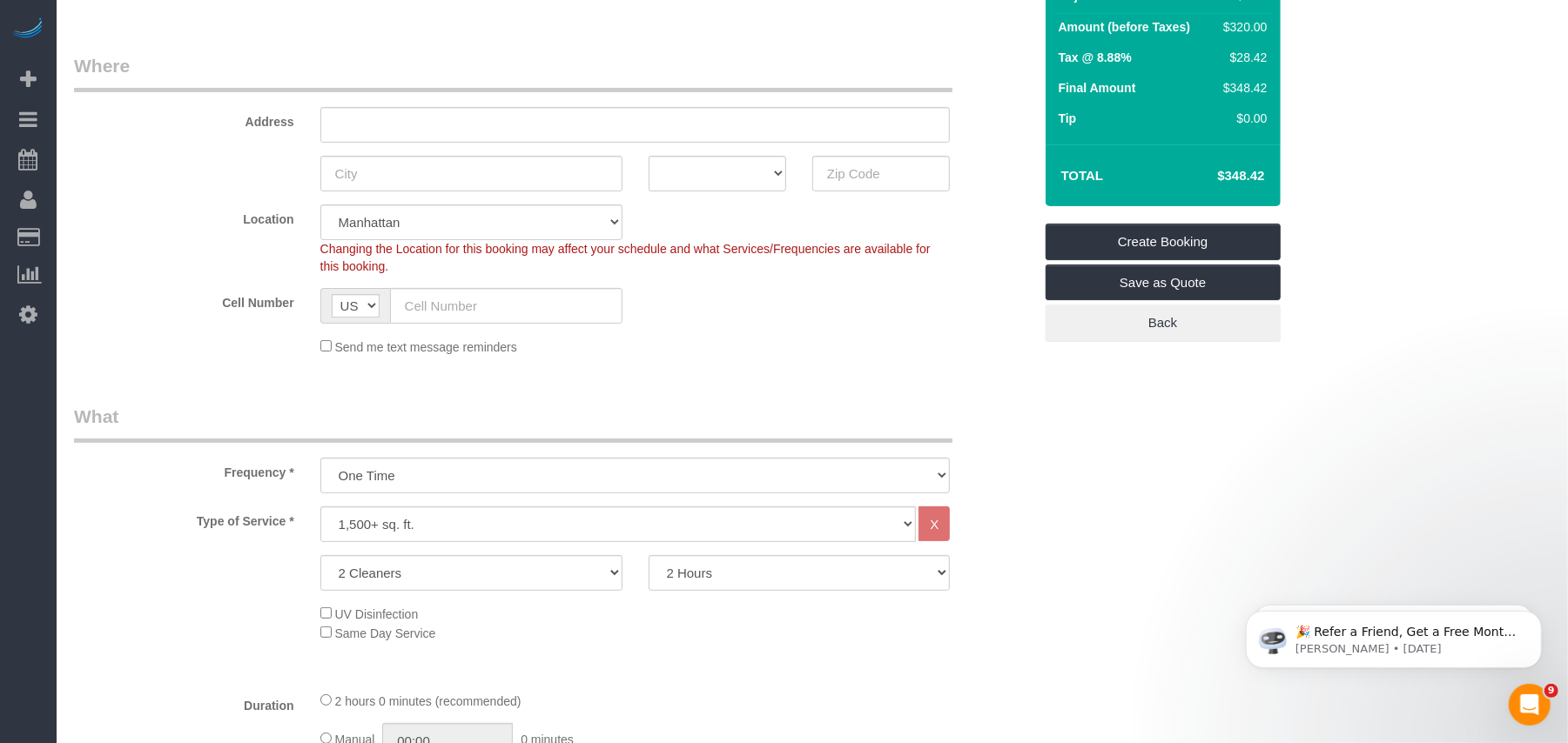
click at [477, 241] on div "Changing the Location for this booking may affect your schedule and what Servic…" at bounding box center [636, 257] width 656 height 35
click at [479, 225] on select "Manhattan Austin Boston Bronx Brooklyn Charlotte Denver New Jersey Portland Que…" at bounding box center [471, 223] width 302 height 36
select select "11"
click at [320, 205] on select "Manhattan Austin Boston Bronx Brooklyn Charlotte Denver New Jersey Portland Que…" at bounding box center [471, 223] width 302 height 36
click at [677, 320] on div "Cell Number AF AL DZ AD AO AI AQ AG AR AM AW AU AT AZ BS BH BD BB BY BE BZ BJ B…" at bounding box center [553, 306] width 985 height 36
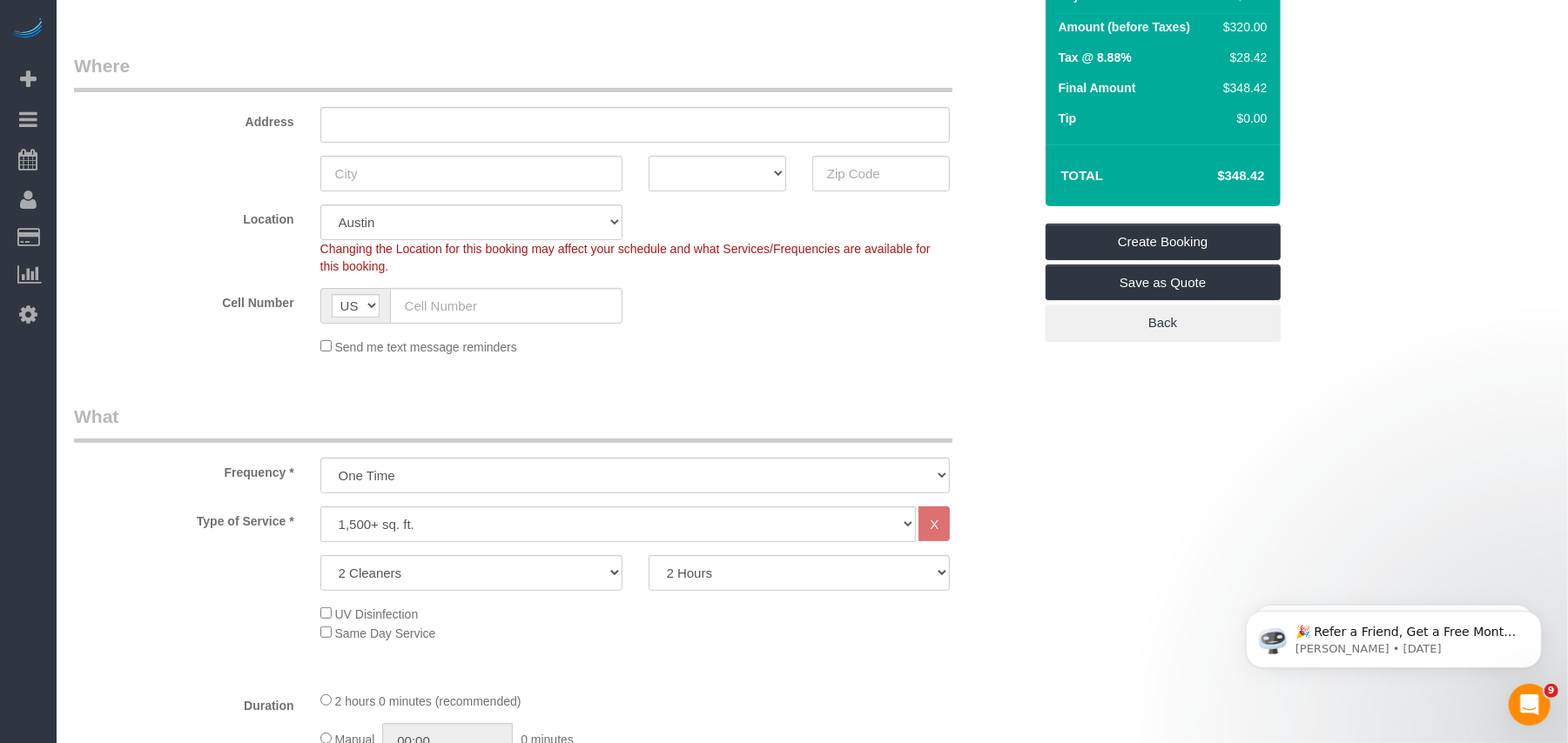
select select "object:24571"
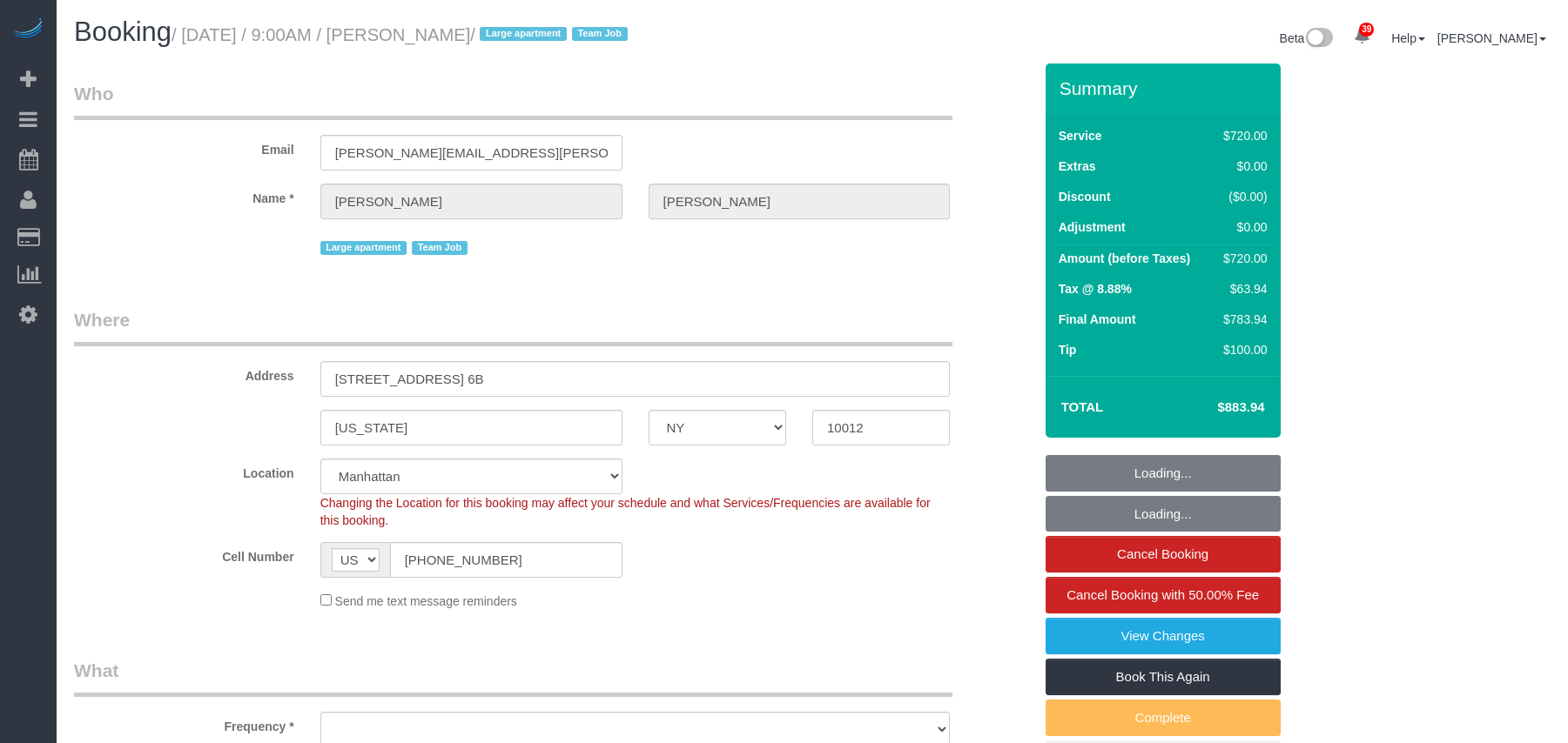
select select "NY"
select select "string:stripe-pm_1S6Gzo4VGloSiKo7bUrrxfkt"
select select "270"
select select "object:1509"
select select "spot1"
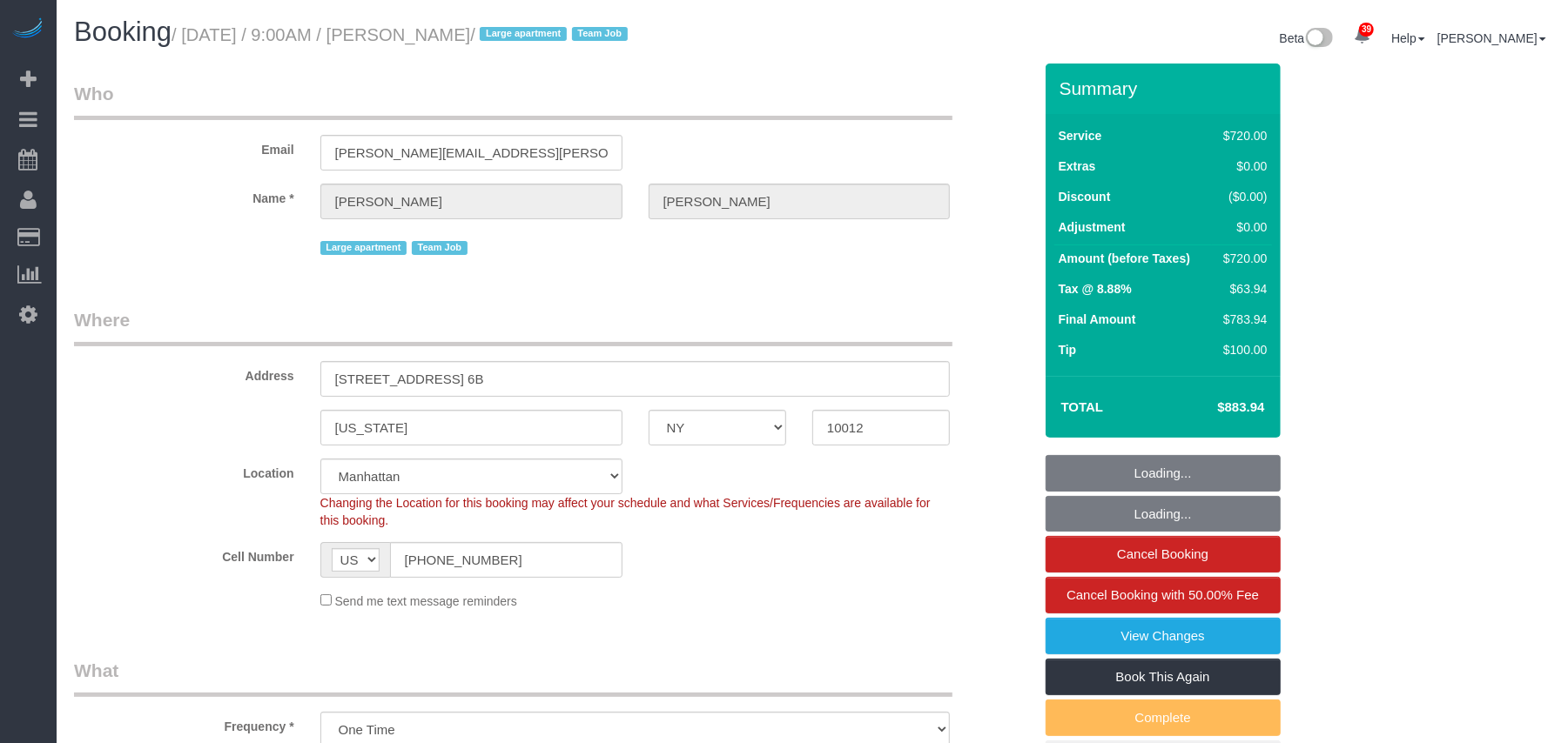
select select "number:56"
select select "number:70"
select select "number:15"
select select "number:6"
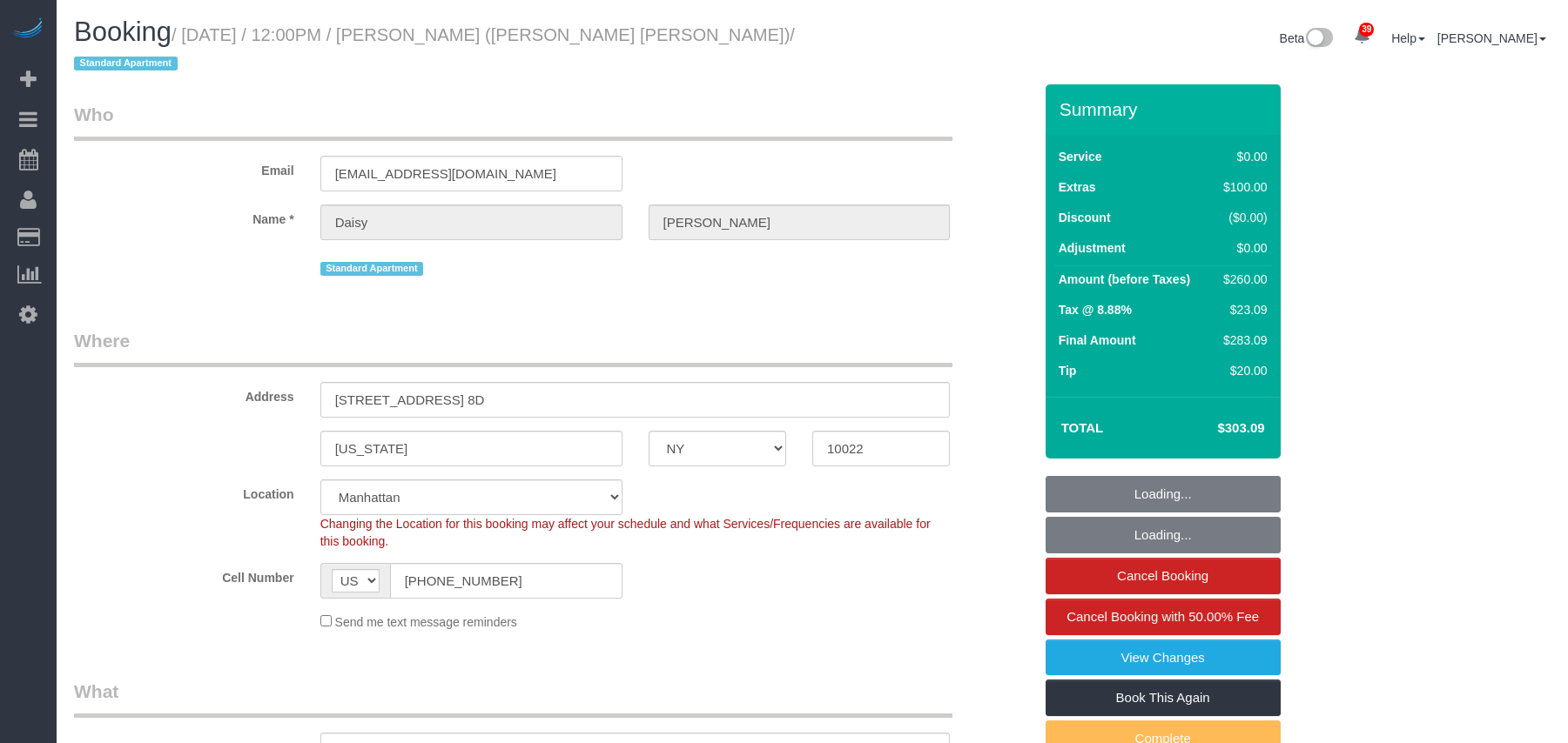
select select "NY"
select select "string:stripe-pm_1PJJ8q4VGloSiKo71LIg9vnU"
select select "number:59"
select select "number:75"
select select "number:15"
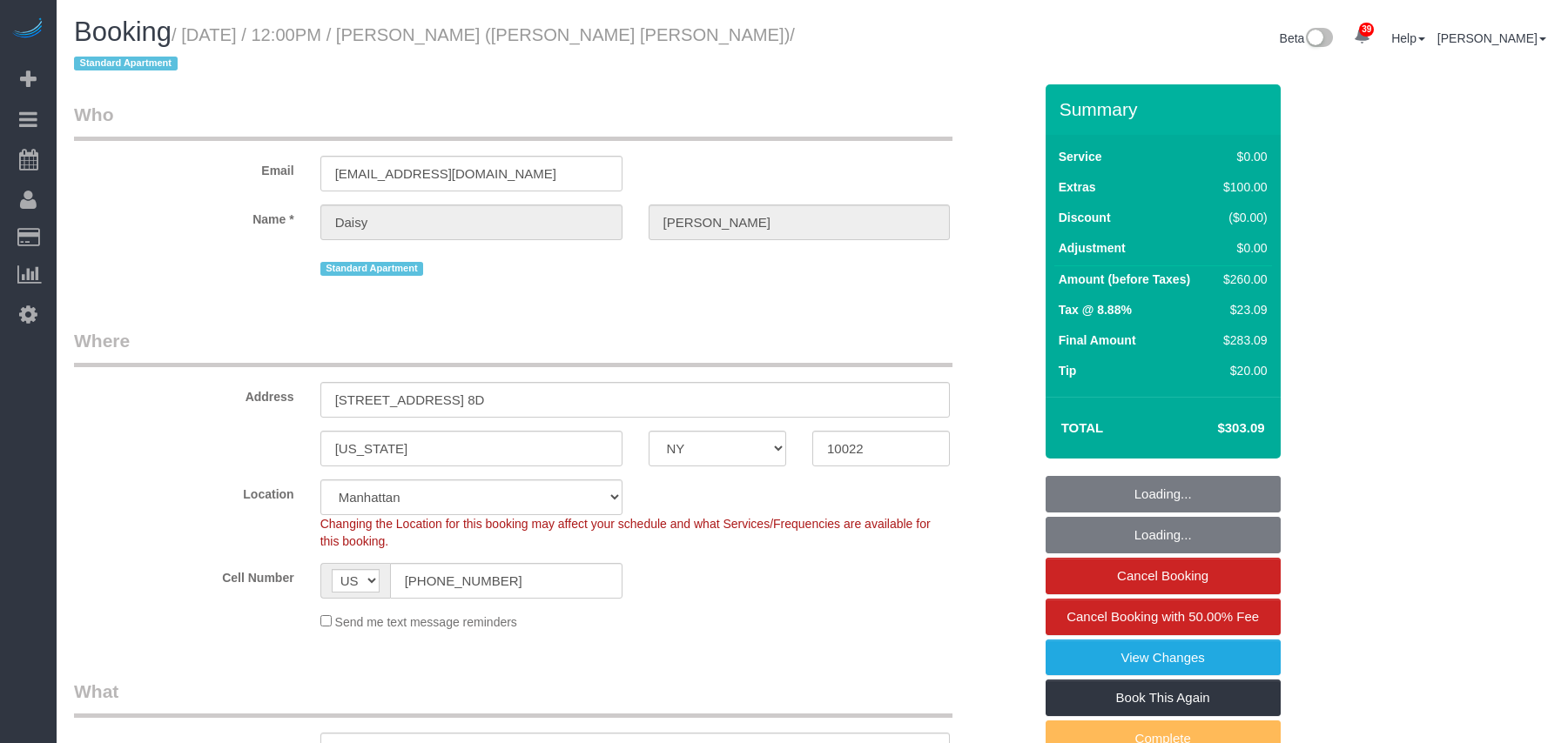
select select "number:6"
select select "object:1511"
select select "spot1"
select select "1"
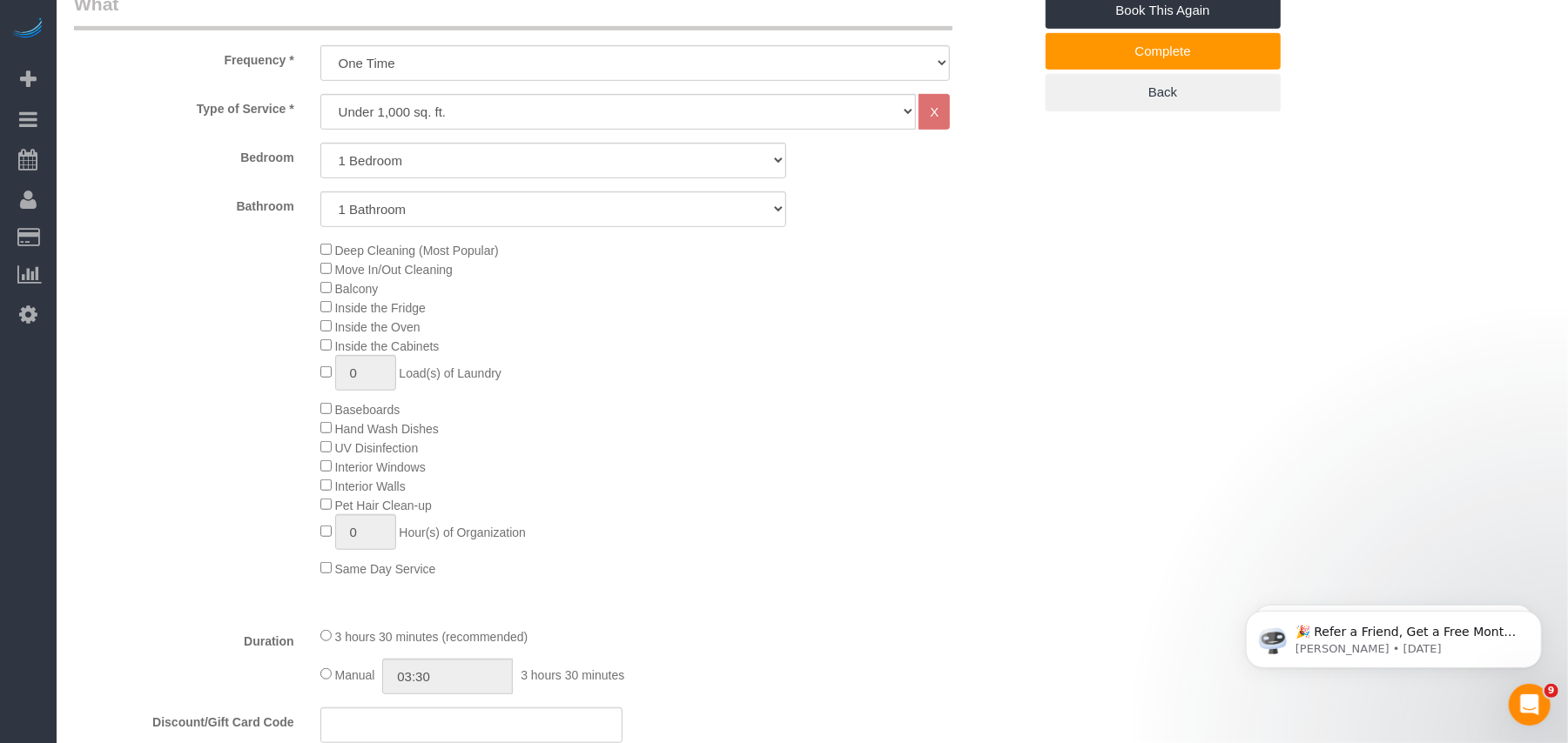
scroll to position [927, 0]
